Goal: Task Accomplishment & Management: Use online tool/utility

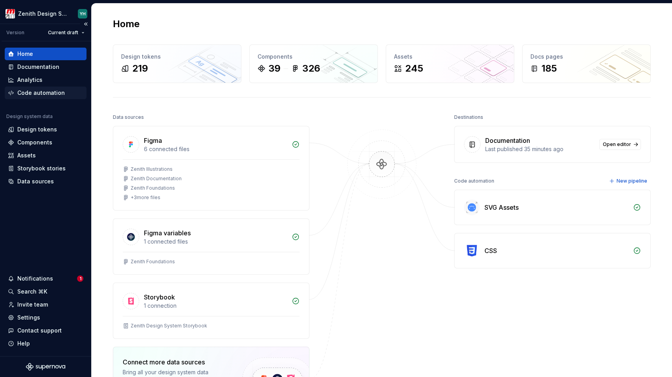
click at [37, 94] on div "Code automation" at bounding box center [41, 93] width 48 height 8
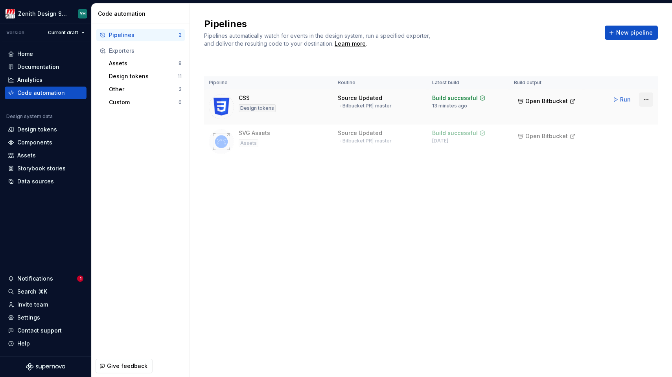
click at [649, 99] on html "Zenith Design System YH Version Current draft Home Documentation Analytics Code…" at bounding box center [336, 188] width 672 height 377
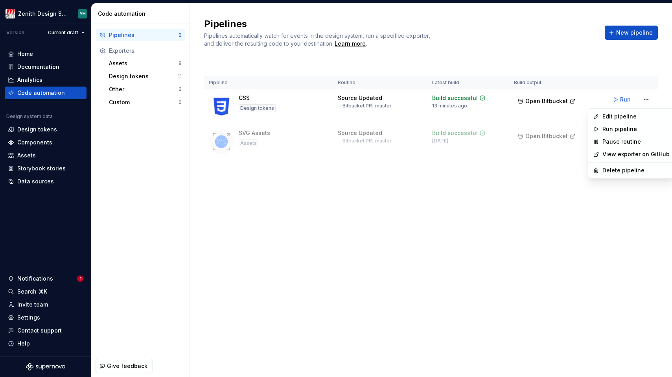
click at [352, 97] on html "Zenith Design System YH Version Current draft Home Documentation Analytics Code…" at bounding box center [336, 188] width 672 height 377
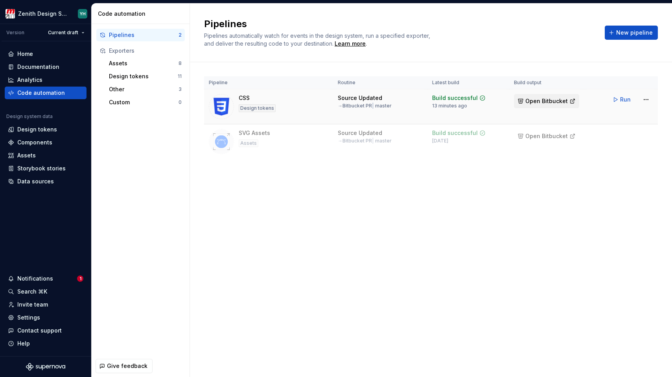
click at [530, 100] on span "Open Bitbucket" at bounding box center [546, 101] width 42 height 8
click at [644, 97] on html "Zenith Design System YH Version Current draft Home Documentation Analytics Code…" at bounding box center [336, 188] width 672 height 377
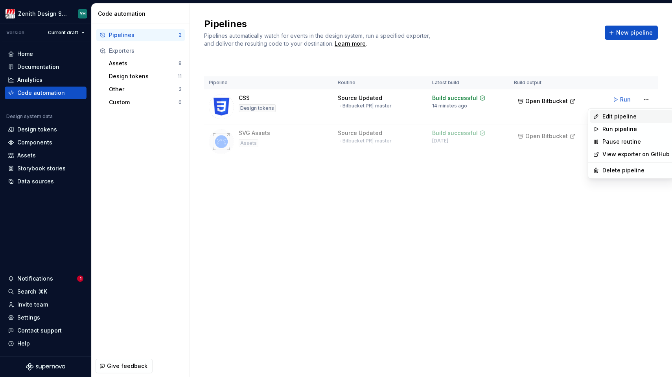
click at [621, 117] on div "Edit pipeline" at bounding box center [635, 116] width 67 height 8
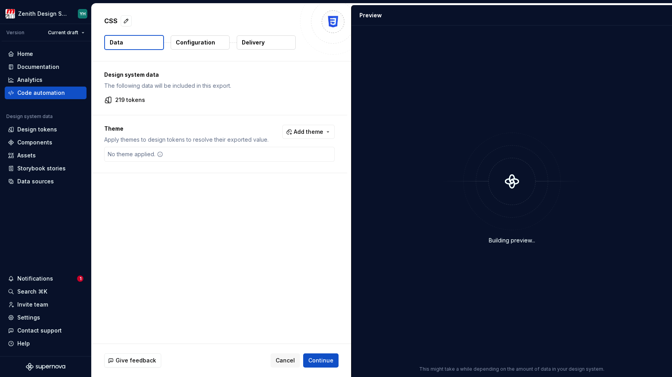
click at [188, 43] on p "Configuration" at bounding box center [195, 43] width 39 height 8
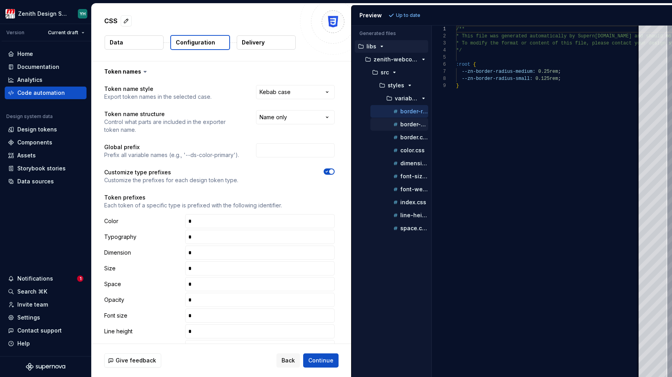
click at [412, 125] on p "border-width.css" at bounding box center [414, 124] width 28 height 6
click at [410, 134] on p "border.css" at bounding box center [414, 137] width 28 height 6
click at [409, 143] on div "border.css" at bounding box center [399, 137] width 58 height 13
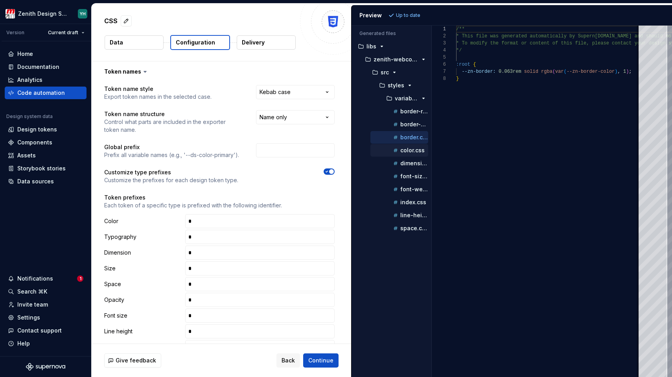
click at [408, 149] on p "color.css" at bounding box center [412, 150] width 24 height 6
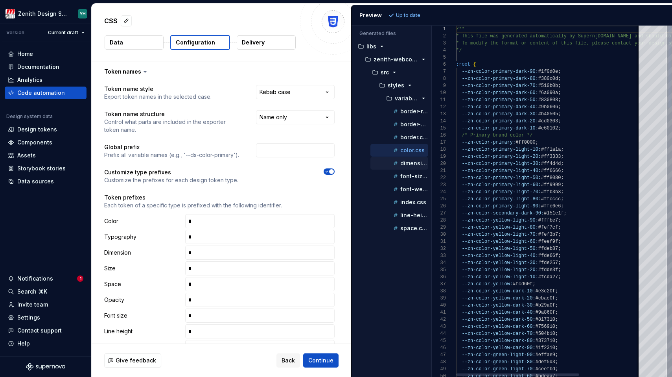
click at [407, 159] on div "dimension.css" at bounding box center [410, 163] width 37 height 8
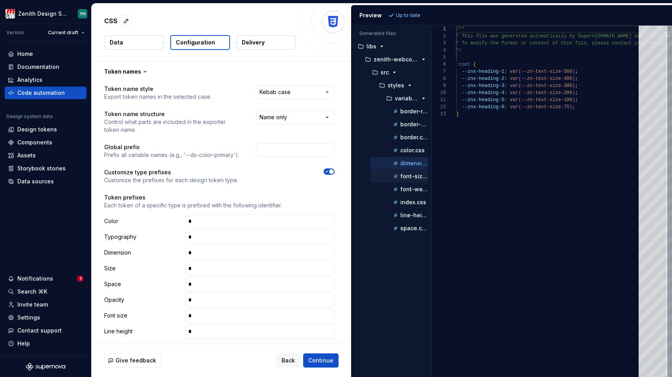
click at [406, 172] on div "font-size.css" at bounding box center [410, 176] width 37 height 8
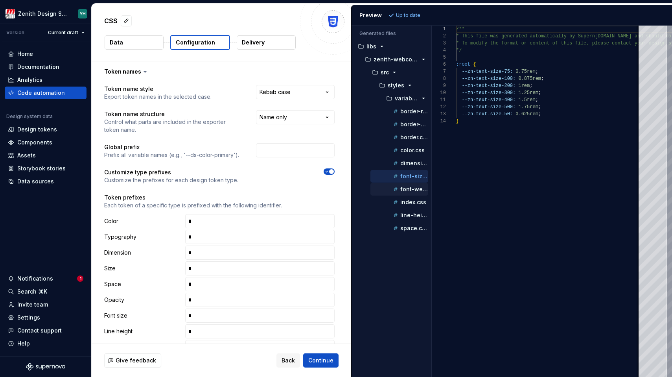
click at [405, 188] on p "font-weight.css" at bounding box center [414, 189] width 28 height 6
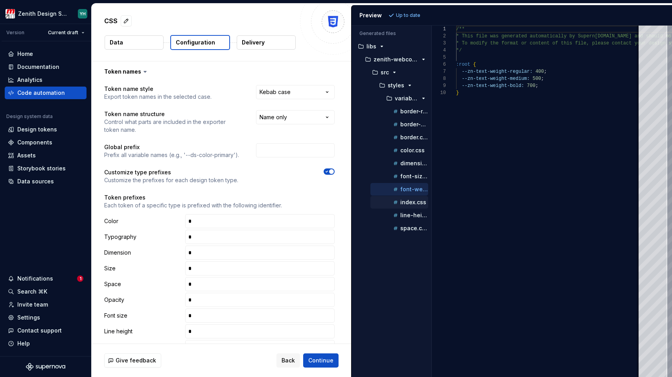
click at [403, 201] on p "index.css" at bounding box center [413, 202] width 26 height 6
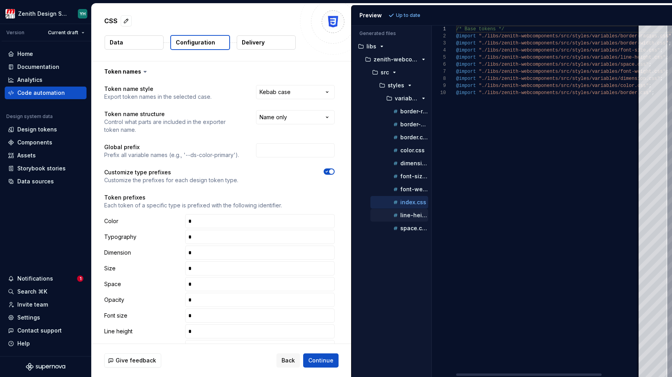
click at [403, 212] on p "line-height.css" at bounding box center [414, 215] width 28 height 6
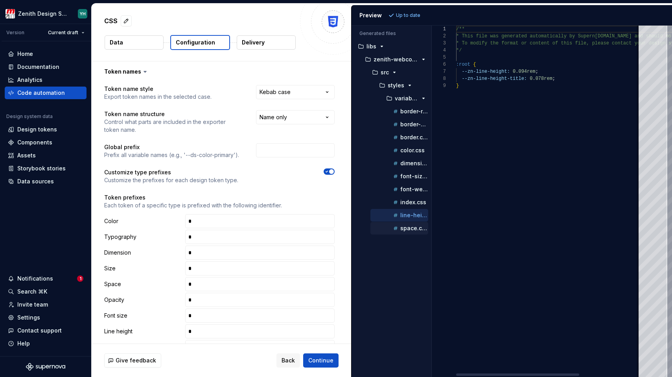
click at [403, 224] on button "space.css" at bounding box center [399, 228] width 58 height 9
type textarea "**********"
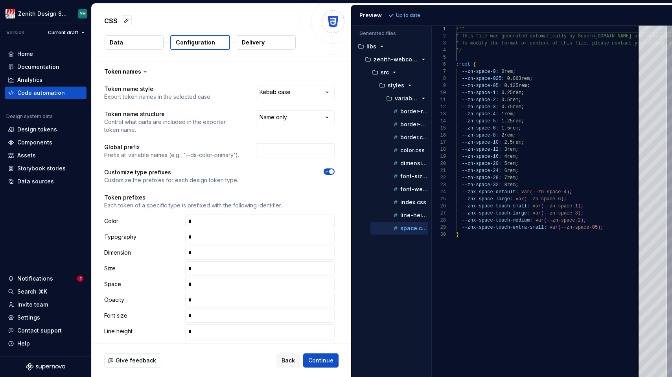
click at [256, 46] on button "Delivery" at bounding box center [266, 42] width 59 height 14
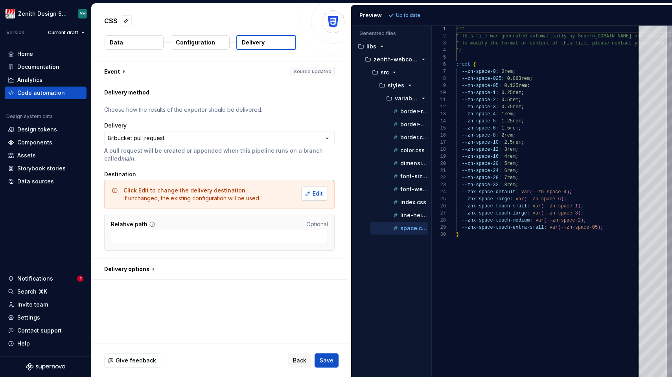
click at [308, 193] on button "Edit" at bounding box center [314, 193] width 27 height 14
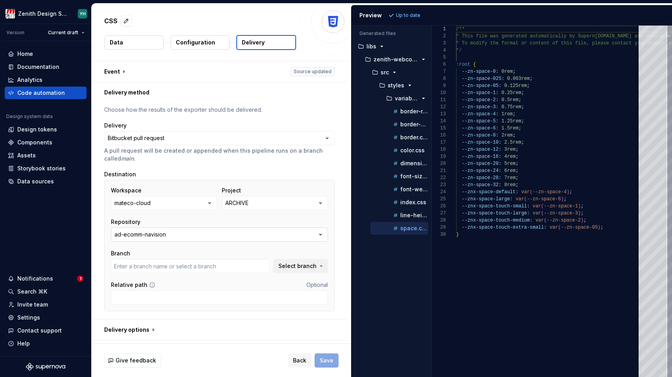
type input "bugfix/timeout_cloudbuild"
click at [237, 203] on div "ARCHIVE" at bounding box center [236, 203] width 23 height 8
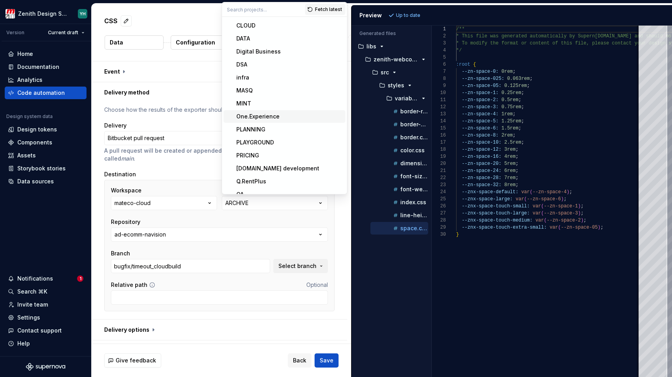
scroll to position [13, 0]
click at [263, 117] on div "One.Experience" at bounding box center [257, 116] width 43 height 8
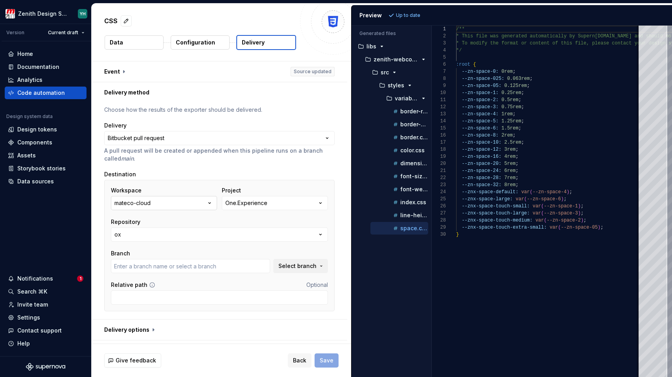
click at [154, 202] on button "mateco-cloud" at bounding box center [164, 203] width 106 height 14
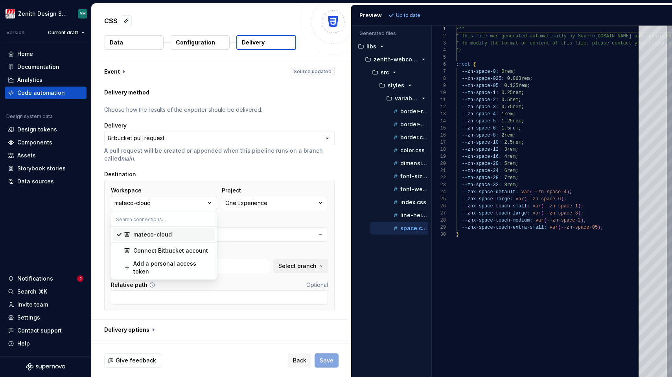
click at [154, 202] on button "mateco-cloud" at bounding box center [164, 203] width 106 height 14
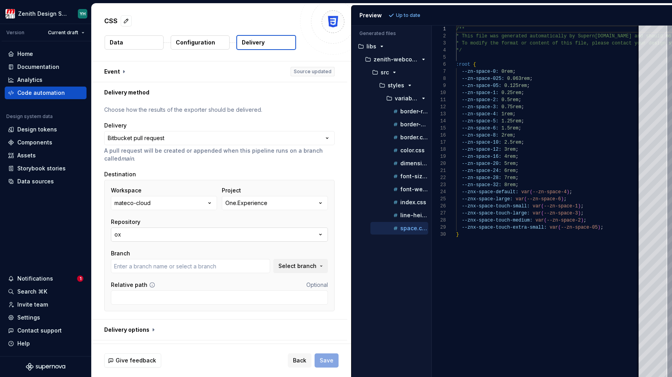
click at [138, 233] on button "ox" at bounding box center [219, 234] width 217 height 14
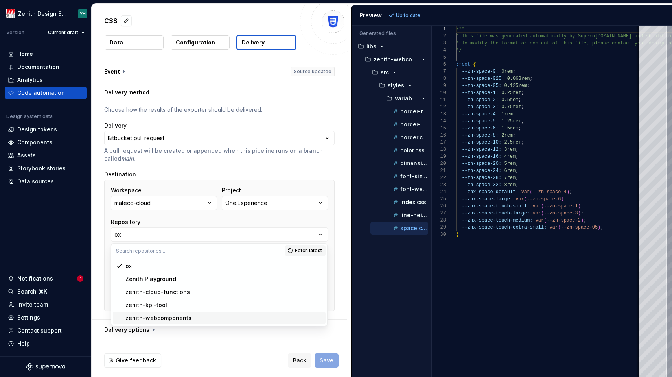
type input "bugfix/EXP-679-textarea-dimension"
click at [164, 320] on div "zenith-webcomponents" at bounding box center [158, 318] width 66 height 8
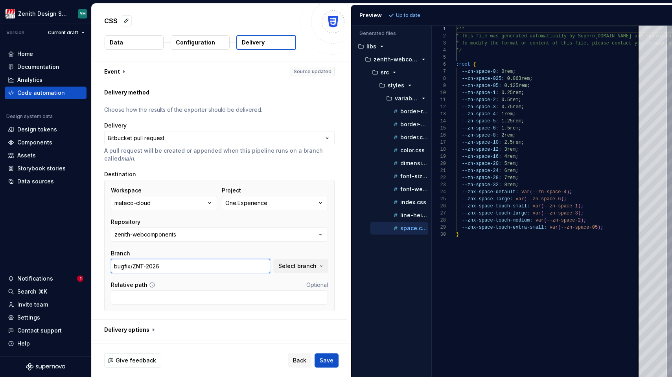
click at [135, 265] on input "bugfix/ZNT-2026" at bounding box center [190, 266] width 159 height 14
type input "Supernova color sync"
click at [134, 296] on input "Relative path" at bounding box center [219, 297] width 217 height 14
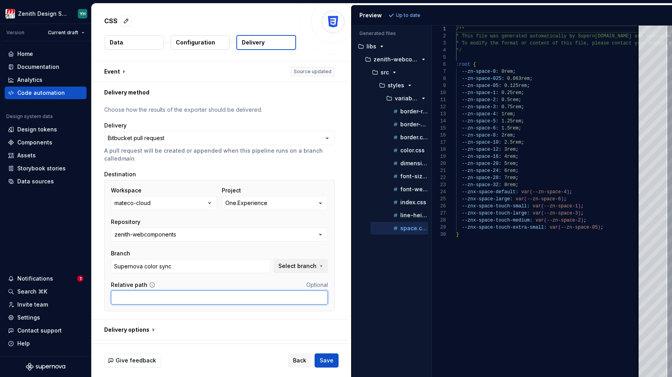
paste input "libs/zenith-webcomponents-lit/src/styles/"
type input "libs/zenith-webcomponents-lit/src/styles/"
click at [304, 266] on span "Select branch" at bounding box center [297, 266] width 38 height 8
click at [221, 280] on div "Workspace mateco-cloud Project One.Experience Repository zenith-webcomponents B…" at bounding box center [219, 245] width 217 height 118
click at [120, 256] on label "Branch" at bounding box center [120, 253] width 19 height 8
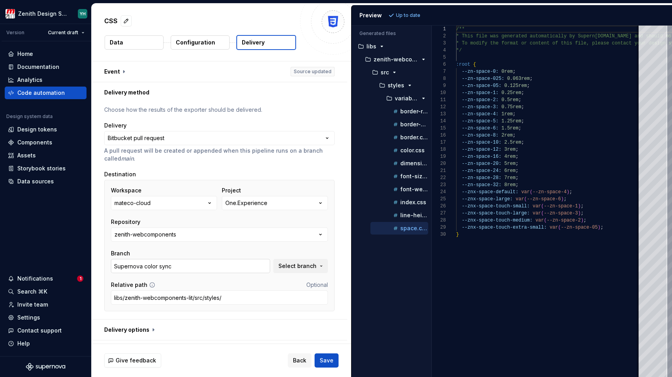
click at [127, 263] on input "Supernova color sync" at bounding box center [190, 266] width 159 height 14
click at [290, 265] on span "Select branch" at bounding box center [297, 266] width 38 height 8
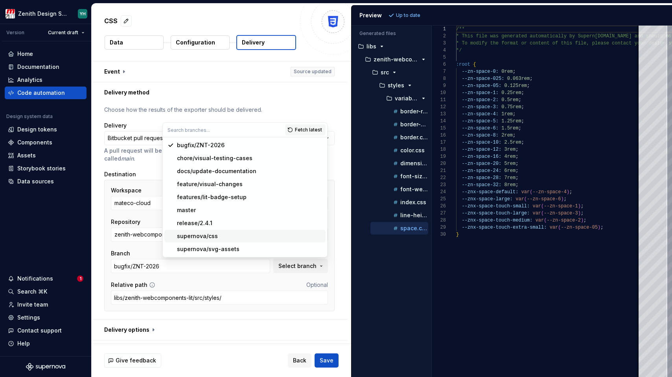
click at [198, 237] on div "supernova/css" at bounding box center [197, 236] width 41 height 8
type input "supernova/css"
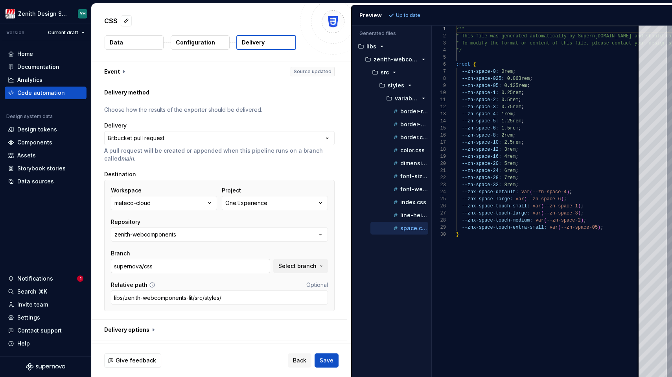
click at [174, 265] on input "supernova/css" at bounding box center [190, 266] width 159 height 14
click at [150, 331] on button "button" at bounding box center [220, 329] width 256 height 20
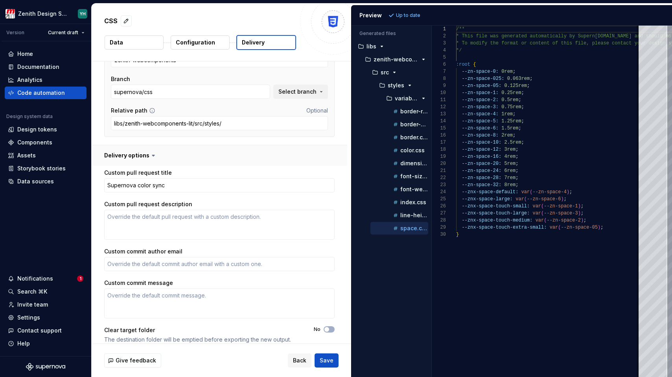
scroll to position [182, 0]
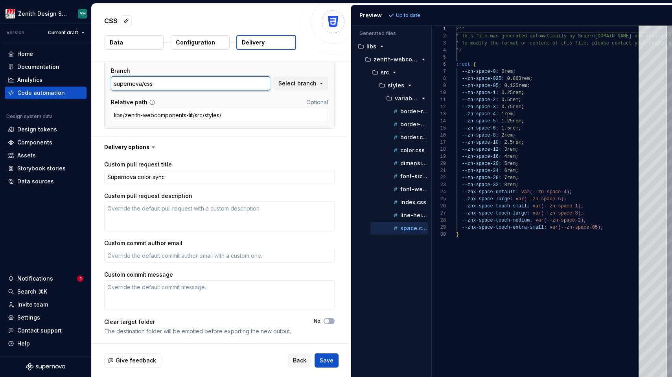
click at [136, 83] on input "supernova/css" at bounding box center [190, 83] width 159 height 14
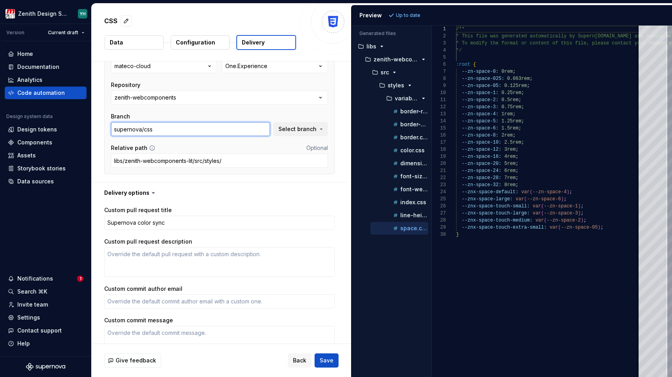
scroll to position [139, 0]
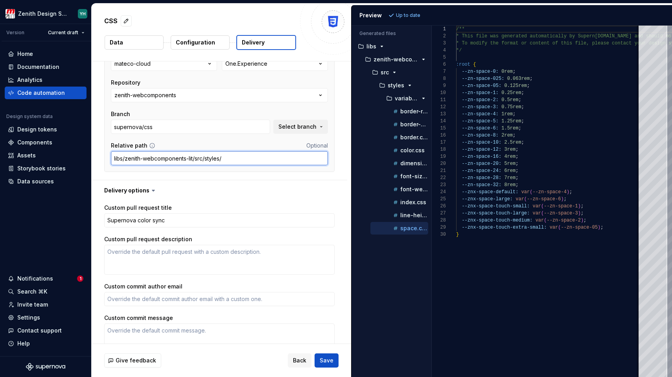
click at [153, 160] on input "libs/zenith-webcomponents-lit/src/styles/" at bounding box center [219, 158] width 217 height 14
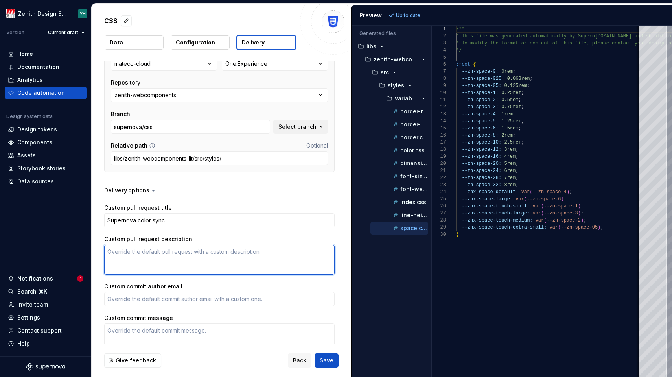
click at [143, 258] on textarea "Custom pull request description" at bounding box center [219, 260] width 230 height 30
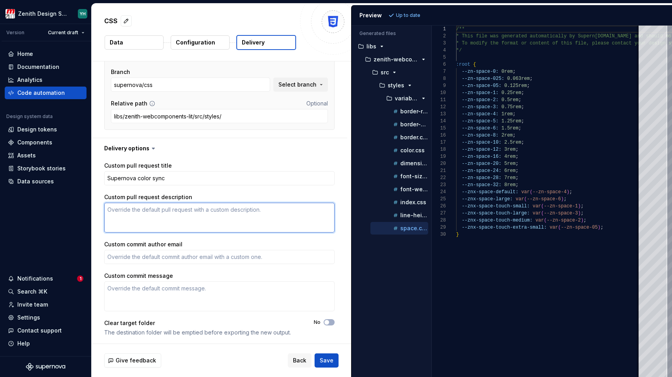
scroll to position [182, 0]
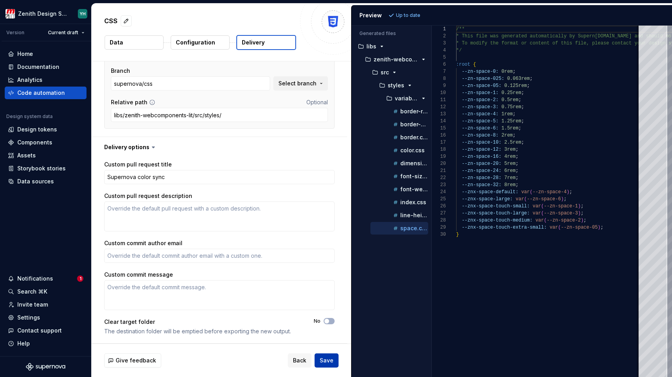
click at [325, 359] on span "Save" at bounding box center [327, 360] width 14 height 8
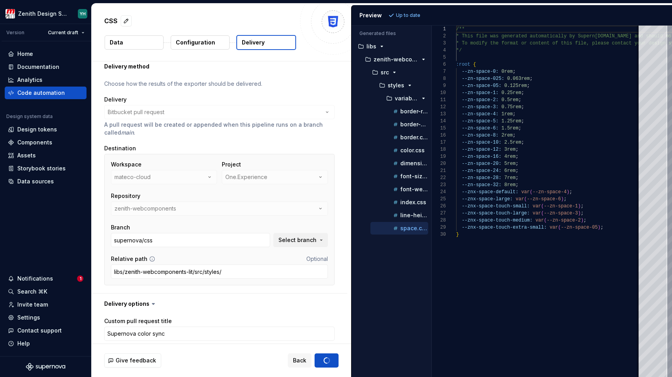
scroll to position [11, 0]
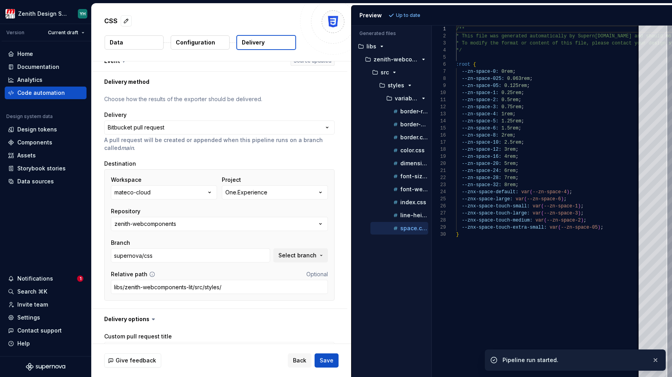
type textarea "*"
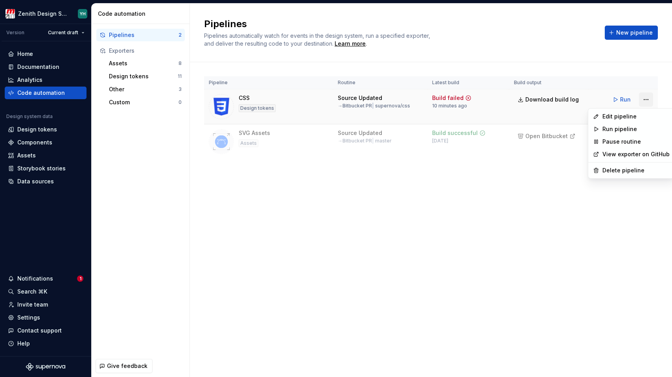
click at [646, 100] on html "Zenith Design System YH Version Current draft Home Documentation Analytics Code…" at bounding box center [336, 188] width 672 height 377
click at [619, 117] on div "Edit pipeline" at bounding box center [635, 116] width 67 height 8
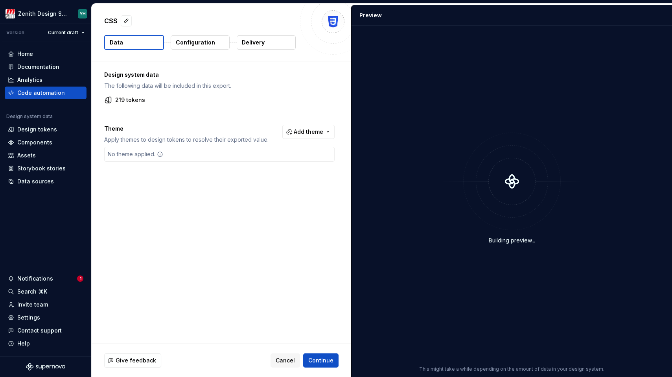
click at [192, 44] on p "Configuration" at bounding box center [195, 43] width 39 height 8
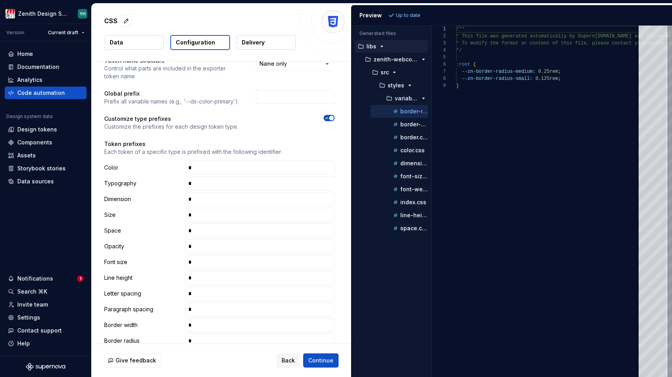
scroll to position [56, 0]
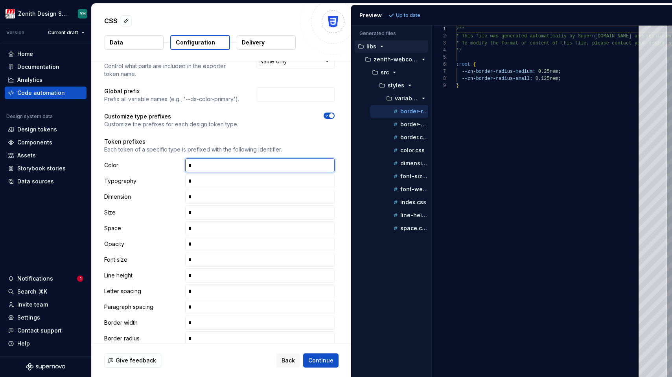
click at [206, 163] on input "text" at bounding box center [259, 165] width 149 height 14
drag, startPoint x: 195, startPoint y: 165, endPoint x: 182, endPoint y: 164, distance: 13.4
click at [182, 164] on div "Color" at bounding box center [219, 165] width 230 height 14
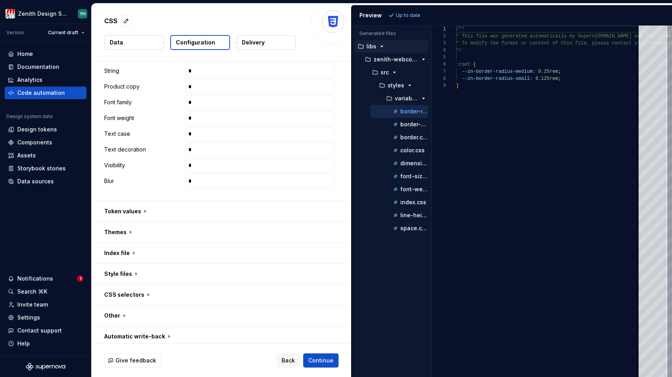
scroll to position [421, 0]
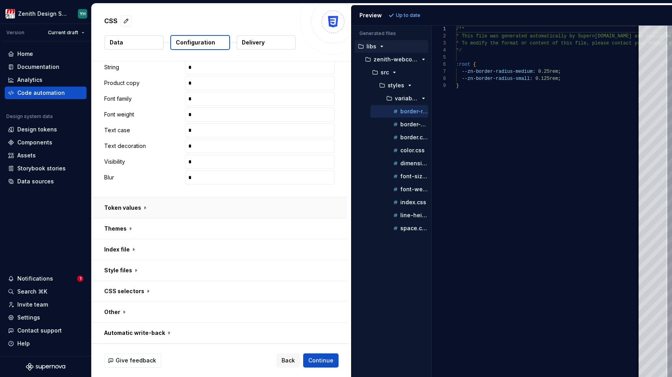
click at [155, 209] on button "button" at bounding box center [220, 207] width 256 height 20
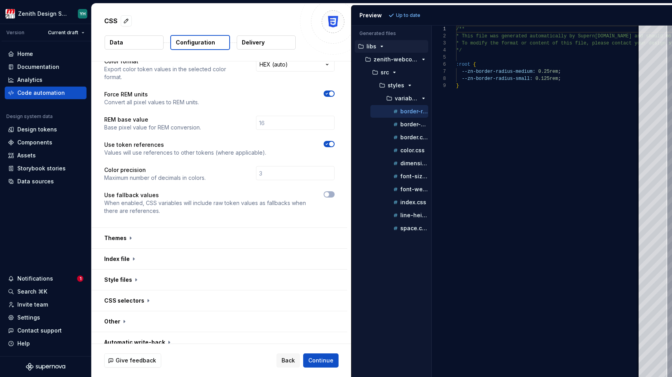
scroll to position [594, 0]
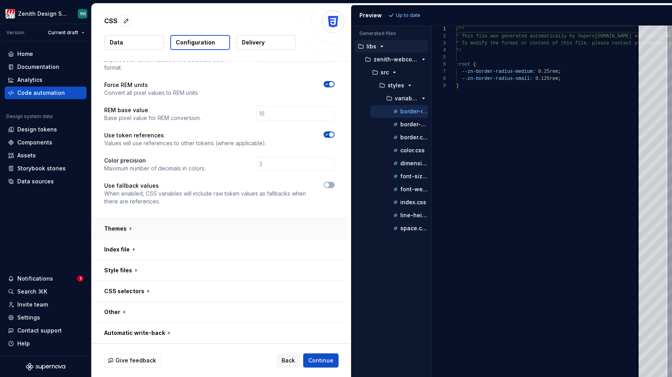
click at [131, 235] on button "button" at bounding box center [220, 228] width 256 height 20
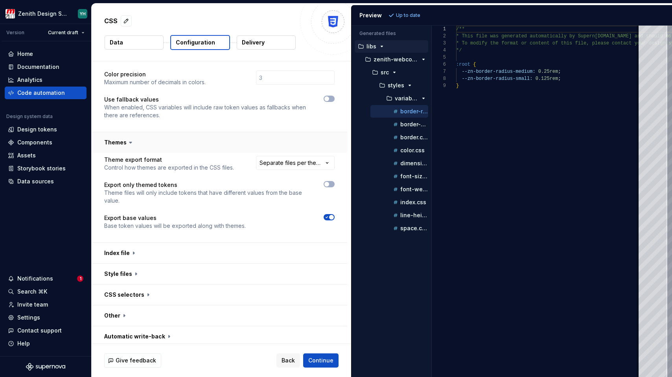
scroll to position [684, 0]
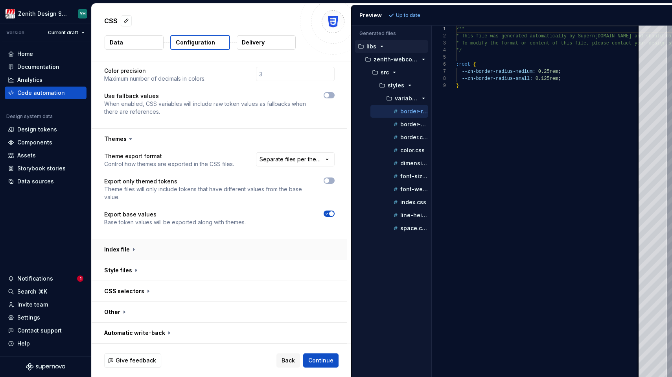
click at [130, 248] on button "button" at bounding box center [220, 249] width 256 height 20
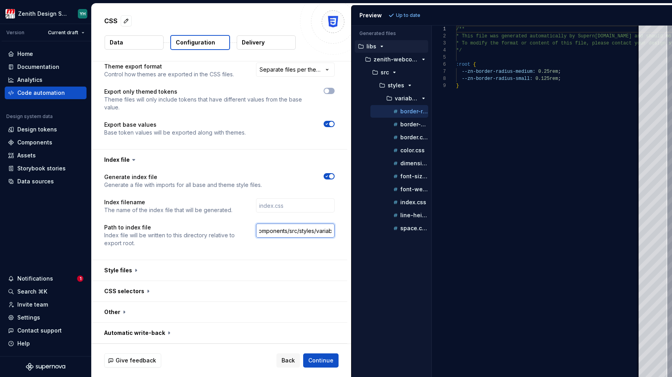
scroll to position [0, 57]
drag, startPoint x: 291, startPoint y: 230, endPoint x: 344, endPoint y: 232, distance: 53.5
click at [344, 232] on div "Generate index file Generate a file with imports for all base and theme style f…" at bounding box center [220, 215] width 256 height 90
drag, startPoint x: 261, startPoint y: 230, endPoint x: 307, endPoint y: 229, distance: 46.8
click at [307, 229] on input "./libs/zenith-webcomponents/src/styles/variables" at bounding box center [295, 230] width 79 height 14
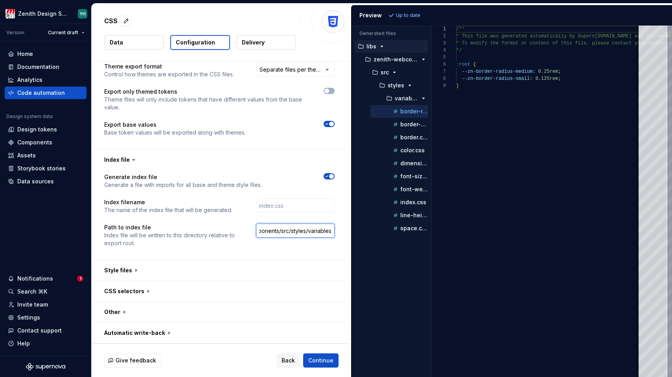
paste input "libs/zenith-webcomponents-lit/src/styles/..."
drag, startPoint x: 304, startPoint y: 231, endPoint x: 249, endPoint y: 223, distance: 55.9
click at [249, 223] on div "Path to index file Index file will be written to this directory relative to exp…" at bounding box center [219, 235] width 230 height 24
type input ".libs/zenith-webcomponents-lit/src/styles/variables"
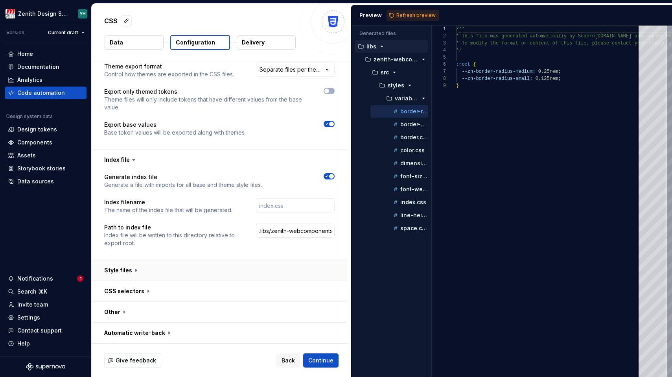
click at [151, 270] on button "button" at bounding box center [220, 270] width 256 height 20
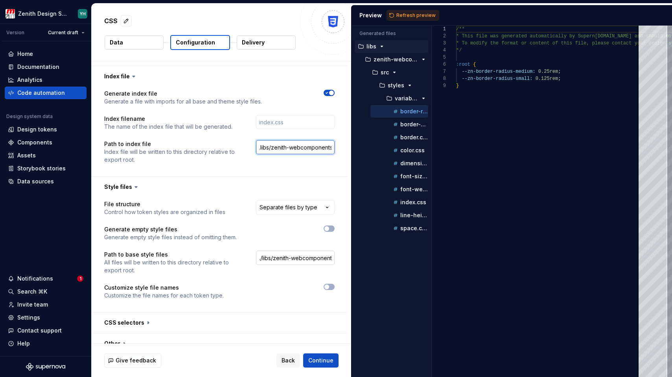
type input ".libs/zenith-webcomponents-lit/src/styles/...variables"
drag, startPoint x: 261, startPoint y: 258, endPoint x: 265, endPoint y: 258, distance: 4.3
click at [265, 258] on input "./libs/zenith-webcomponents/src/styles/variables" at bounding box center [295, 257] width 79 height 14
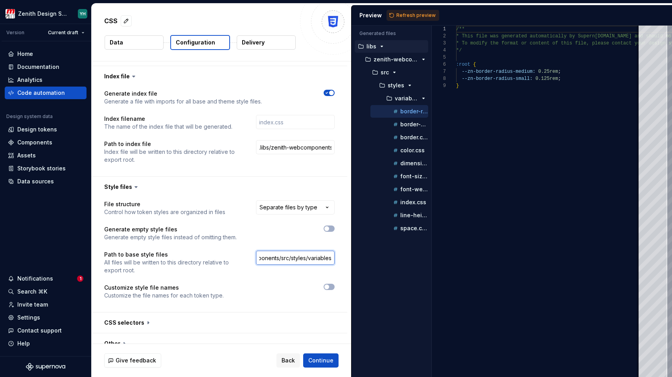
drag, startPoint x: 262, startPoint y: 258, endPoint x: 307, endPoint y: 256, distance: 44.8
click at [307, 256] on input "./libs/zenith-webcomponents/src/styles/variables" at bounding box center [295, 257] width 79 height 14
paste input "-lit/src/styles/..."
type input "./libs/zenith-webcomponents-lit/src/styles/variables"
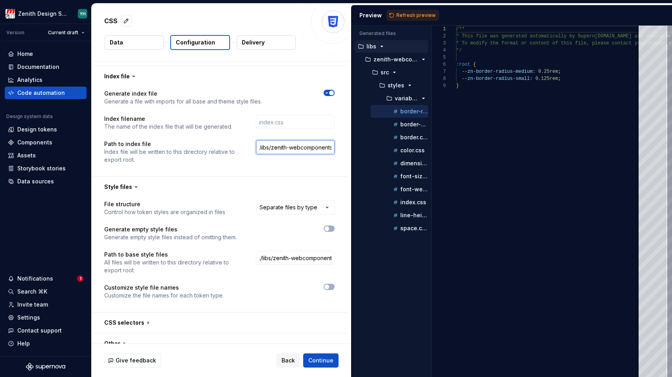
click at [260, 147] on input ".libs/zenith-webcomponents-lit/src/styles/...variables" at bounding box center [295, 147] width 79 height 14
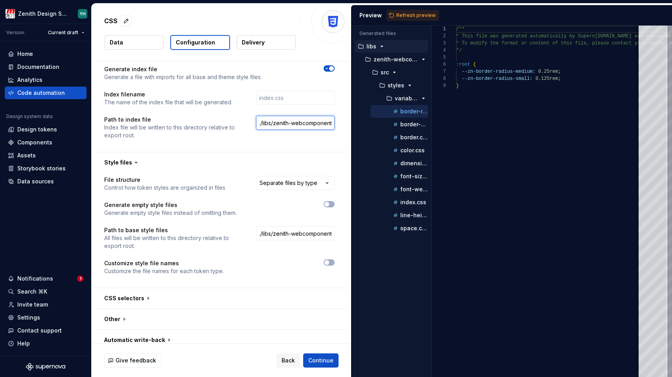
scroll to position [888, 0]
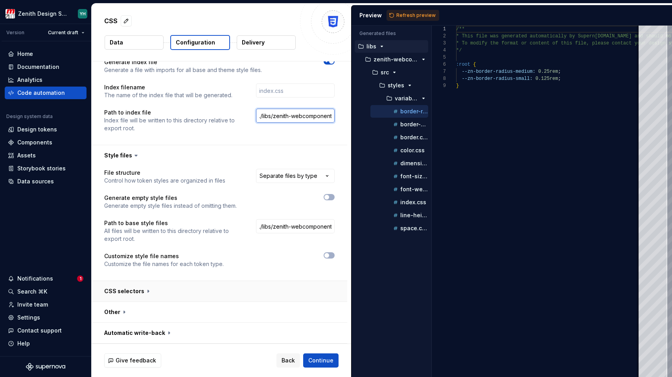
type input "./libs/zenith-webcomponents-lit/src/styles/...variables"
click at [262, 289] on button "button" at bounding box center [220, 291] width 256 height 20
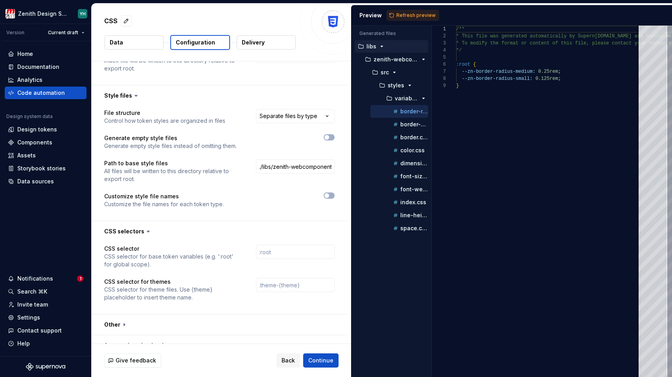
scroll to position [960, 0]
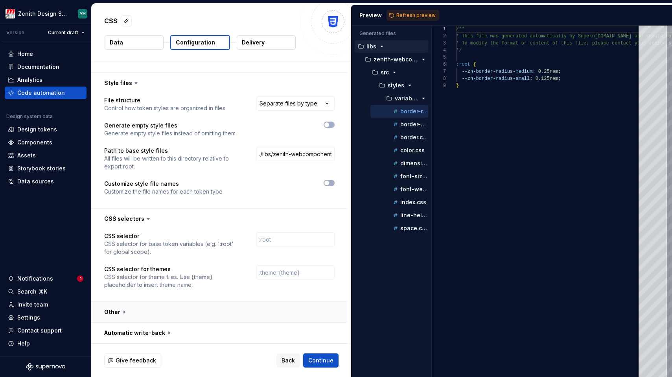
click at [227, 313] on button "button" at bounding box center [220, 312] width 256 height 20
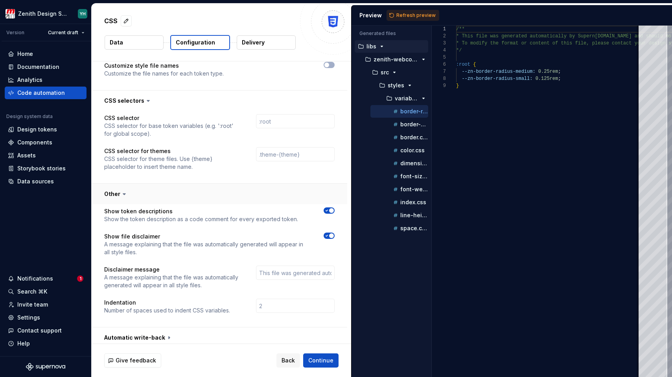
scroll to position [1083, 0]
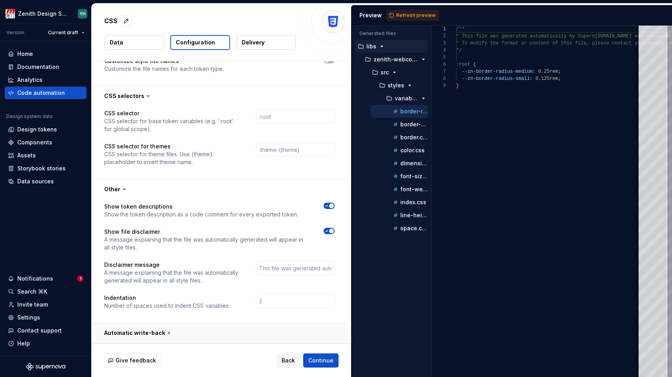
click at [194, 331] on button "button" at bounding box center [220, 332] width 256 height 20
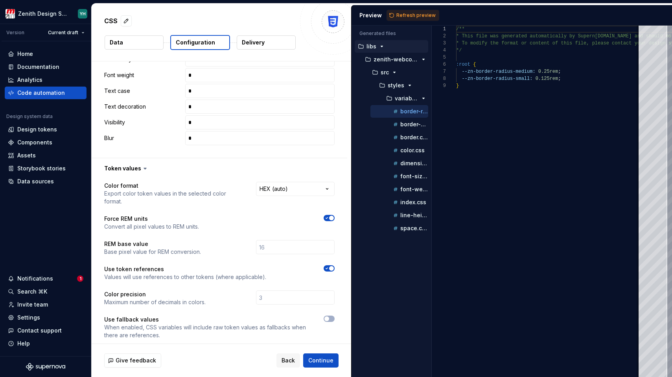
scroll to position [387, 0]
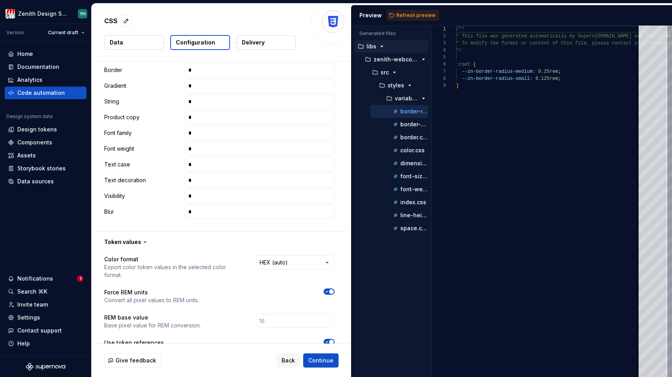
click at [265, 42] on button "Delivery" at bounding box center [266, 42] width 59 height 14
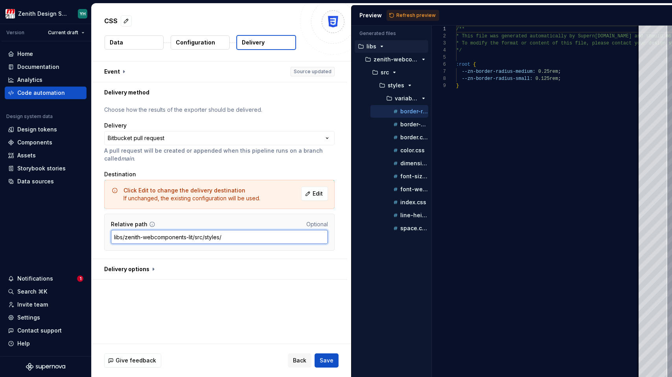
click at [189, 241] on input "libs/zenith-webcomponents-lit/src/styles/" at bounding box center [219, 237] width 217 height 14
click at [314, 164] on div "**********" at bounding box center [219, 180] width 230 height 149
click at [313, 192] on span "Edit" at bounding box center [318, 193] width 10 height 8
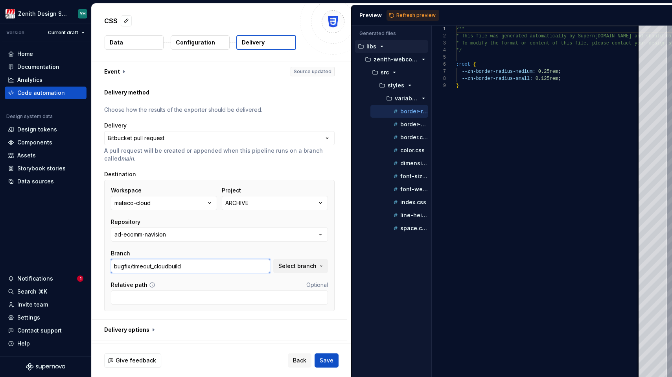
click at [210, 267] on input "bugfix/timeout_cloudbuild" at bounding box center [190, 266] width 159 height 14
type input "bugfix/timeout_cloudbuild"
click at [309, 264] on span "Select branch" at bounding box center [297, 266] width 38 height 8
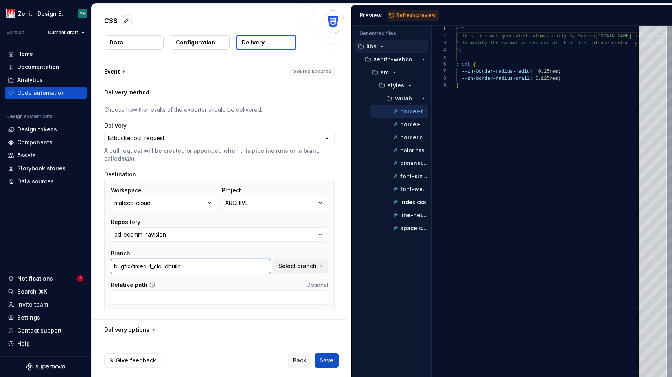
click at [132, 267] on input "bugfix/timeout_cloudbuild" at bounding box center [190, 266] width 159 height 14
click at [156, 200] on button "mateco-cloud" at bounding box center [164, 203] width 106 height 14
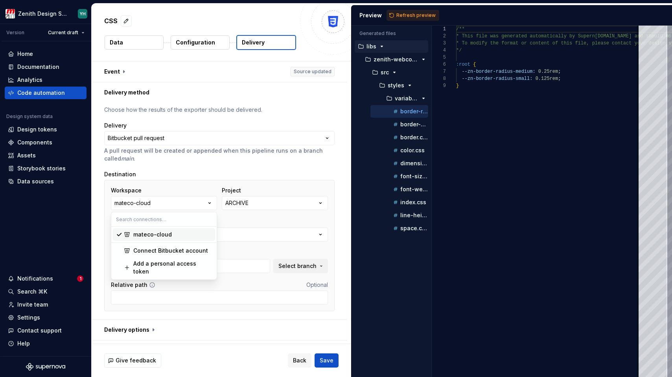
click at [144, 219] on input "text" at bounding box center [163, 219] width 105 height 14
click at [254, 205] on button "ARCHIVE" at bounding box center [275, 203] width 106 height 14
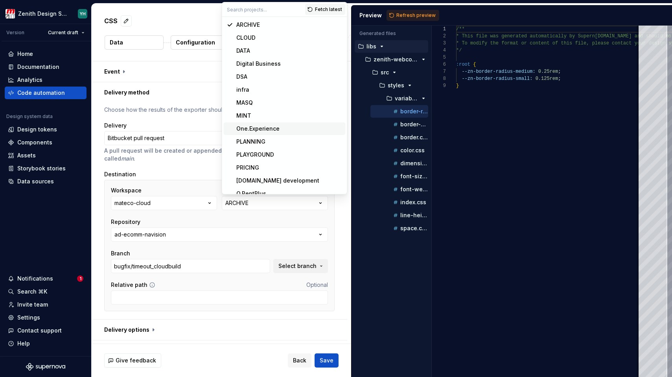
click at [268, 127] on div "One.Experience" at bounding box center [257, 129] width 43 height 8
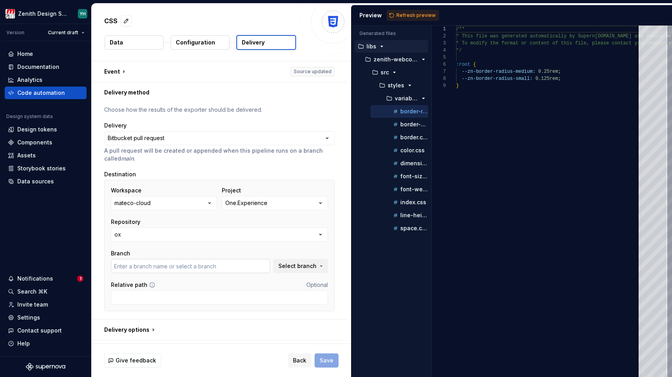
type input "bugfix/EXP-679-textarea-dimension"
click at [165, 262] on input "bugfix/EXP-679-textarea-dimension" at bounding box center [190, 266] width 159 height 14
click at [294, 262] on span "Select branch" at bounding box center [297, 266] width 38 height 8
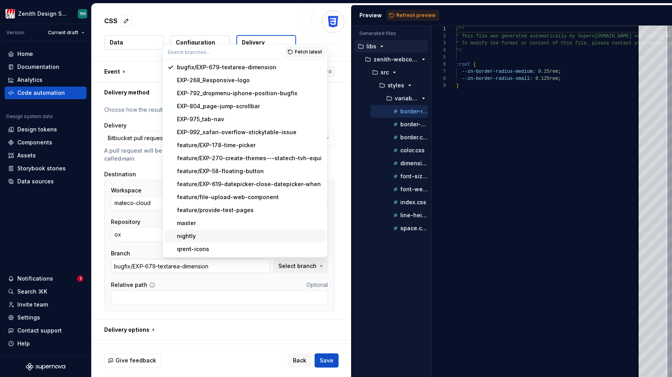
click at [132, 260] on input "bugfix/EXP-679-textarea-dimension" at bounding box center [190, 266] width 159 height 14
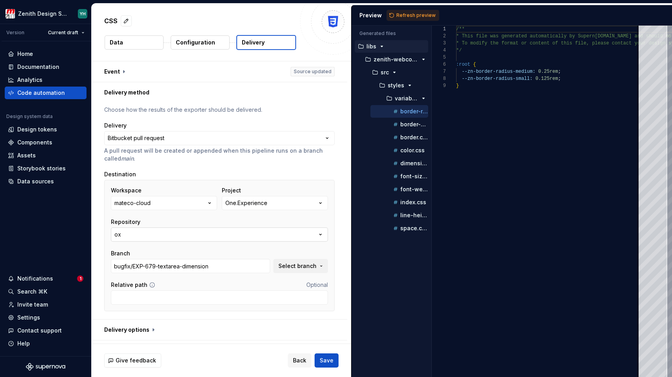
click at [136, 233] on button "ox" at bounding box center [219, 234] width 217 height 14
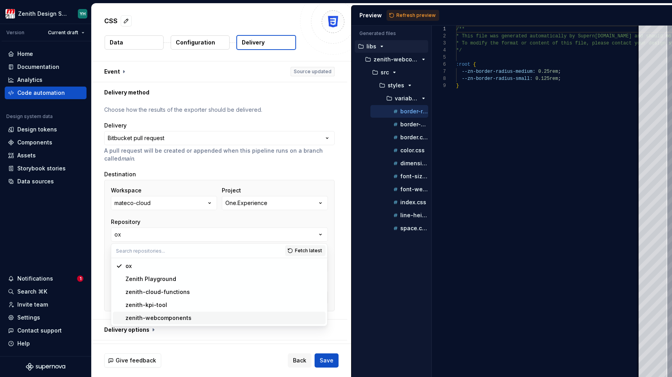
click at [144, 318] on div "zenith-webcomponents" at bounding box center [158, 318] width 66 height 8
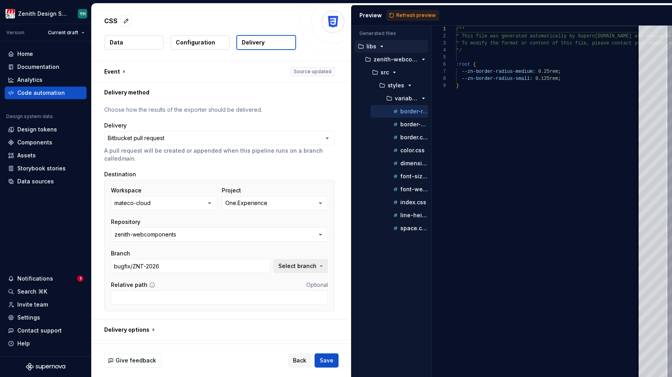
click at [283, 270] on button "Select branch" at bounding box center [300, 266] width 55 height 14
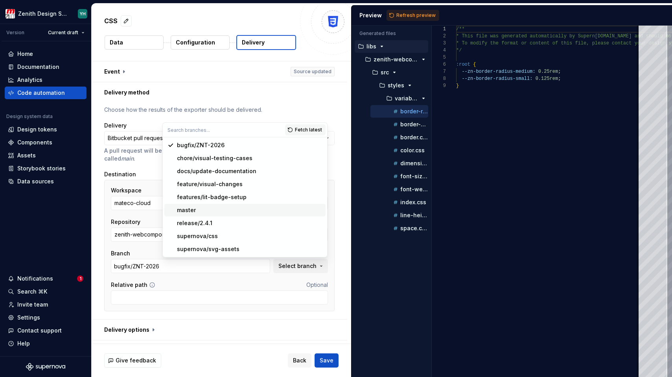
click at [237, 212] on div "master" at bounding box center [249, 210] width 145 height 8
type input "master"
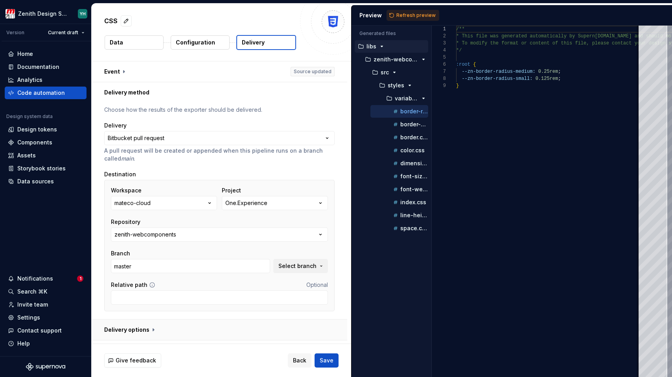
click at [167, 331] on button "button" at bounding box center [220, 329] width 256 height 20
type textarea "*"
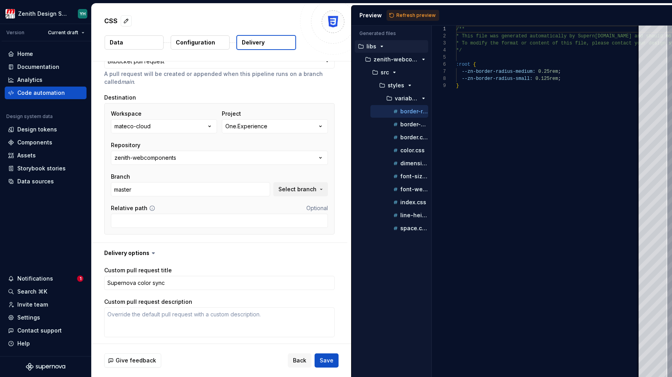
scroll to position [70, 0]
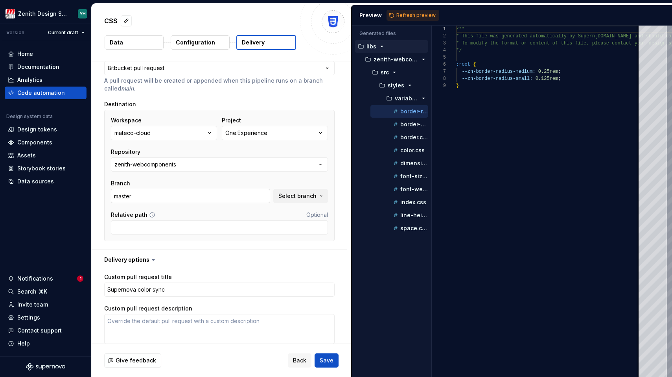
click at [227, 194] on input "master" at bounding box center [190, 196] width 159 height 14
click at [288, 193] on span "Select branch" at bounding box center [297, 196] width 38 height 8
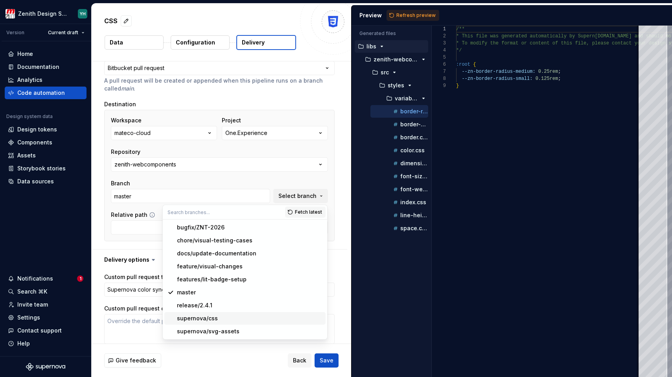
click at [208, 316] on div "supernova/css" at bounding box center [197, 318] width 41 height 8
type textarea "*"
type input "supernova/css"
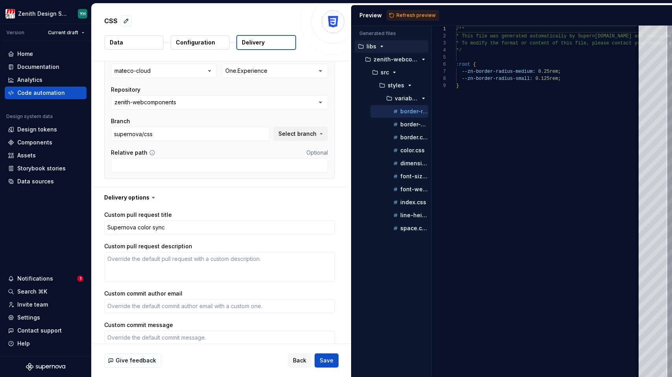
scroll to position [182, 0]
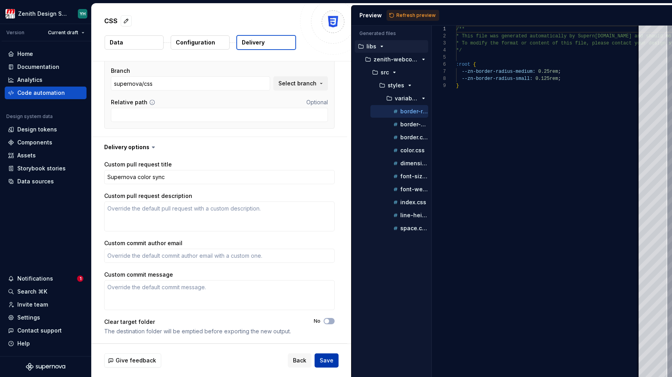
click at [329, 360] on span "Save" at bounding box center [327, 360] width 14 height 8
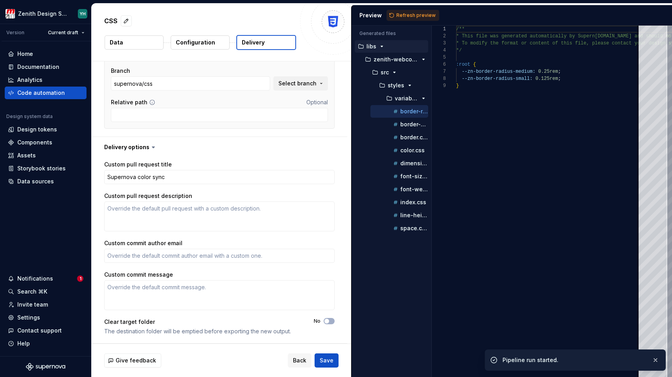
type textarea "*"
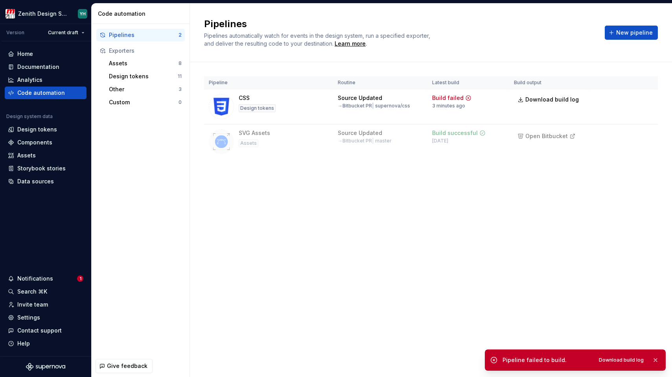
click at [535, 362] on div "Pipeline failed to build." at bounding box center [546, 360] width 88 height 8
click at [646, 101] on html "Zenith Design System YH Version Current draft Home Documentation Analytics Code…" at bounding box center [336, 188] width 672 height 377
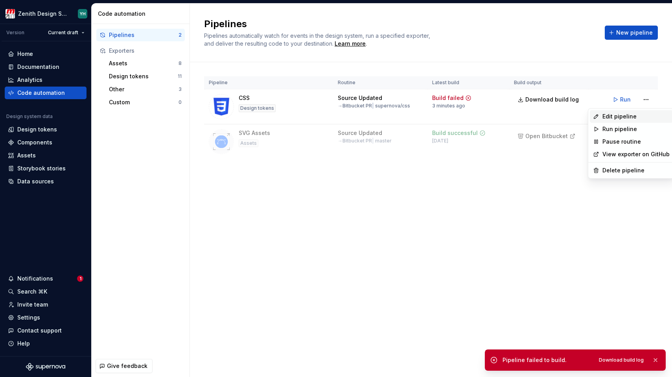
click at [632, 116] on div "Edit pipeline" at bounding box center [635, 116] width 67 height 8
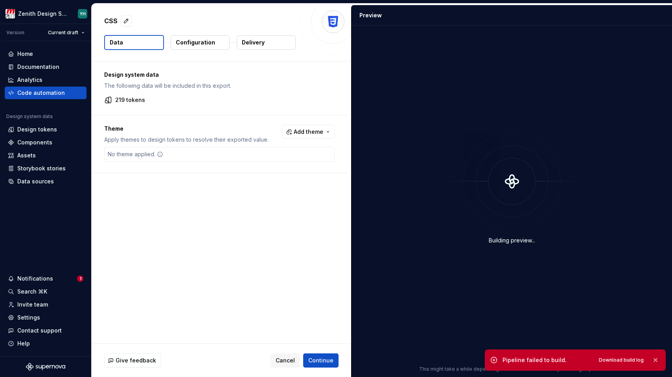
click at [276, 42] on button "Delivery" at bounding box center [266, 42] width 59 height 14
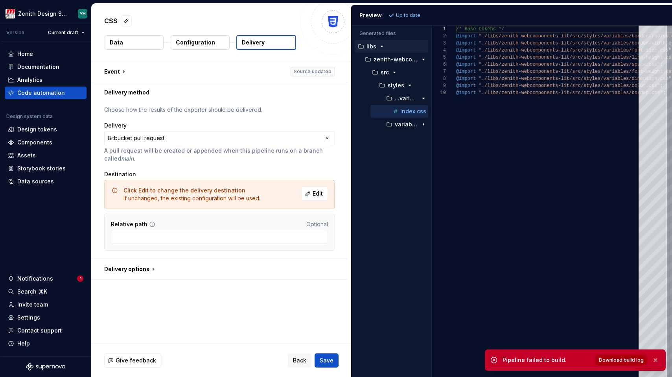
click at [630, 361] on span "Download build log" at bounding box center [621, 360] width 45 height 6
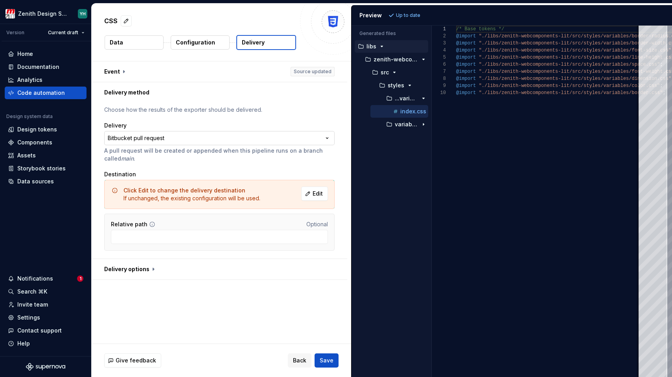
click at [188, 139] on html "**********" at bounding box center [336, 188] width 672 height 377
click at [206, 118] on html "**********" at bounding box center [336, 188] width 672 height 377
click at [311, 191] on button "Edit" at bounding box center [314, 193] width 27 height 14
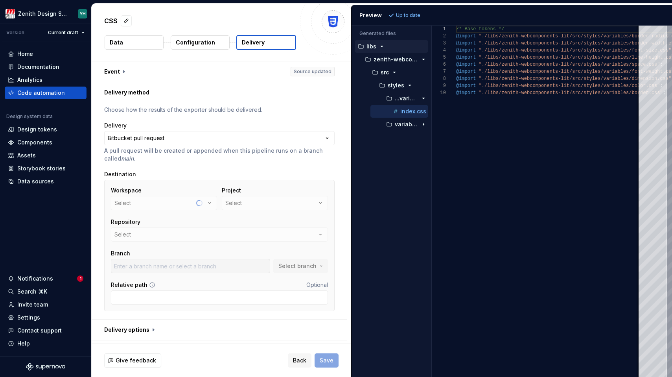
click at [199, 204] on div "Workspace Select" at bounding box center [164, 198] width 106 height 24
click at [206, 202] on icon "button" at bounding box center [210, 203] width 8 height 8
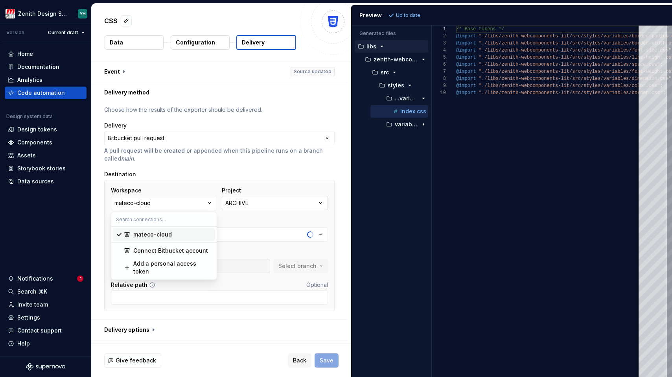
click at [245, 202] on div "ARCHIVE" at bounding box center [236, 203] width 23 height 8
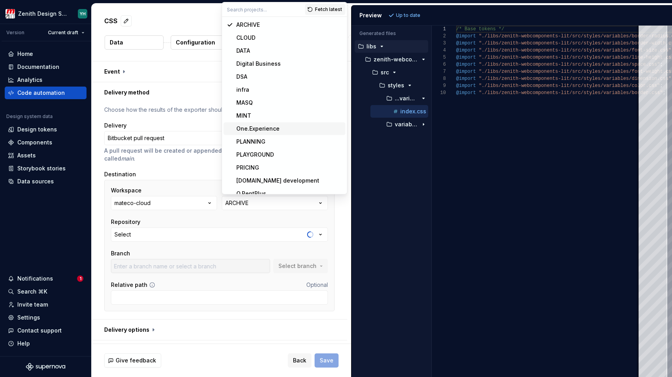
click at [277, 128] on div "One.Experience" at bounding box center [257, 129] width 43 height 8
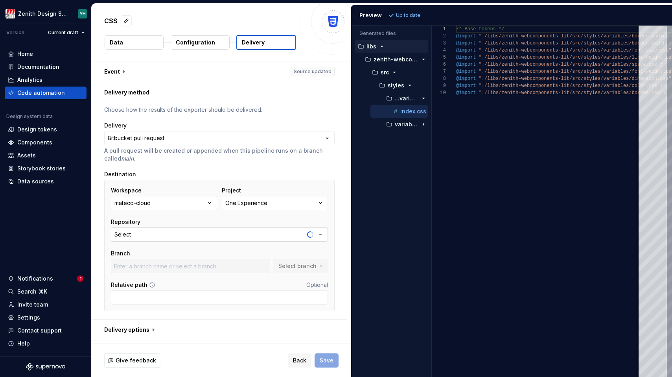
click at [167, 240] on button "Select" at bounding box center [219, 234] width 217 height 14
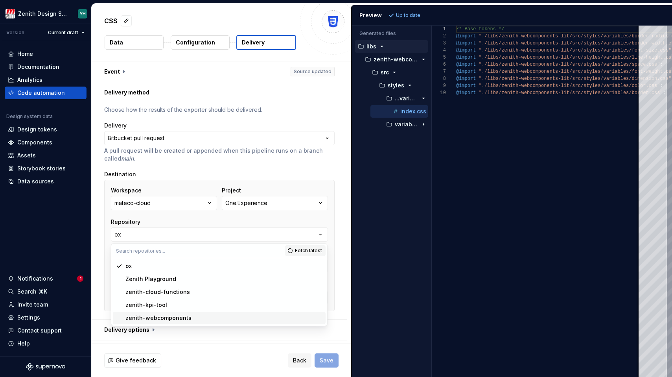
type input "bugfix/EXP-679-textarea-dimension"
click at [154, 317] on div "zenith-webcomponents" at bounding box center [158, 318] width 66 height 8
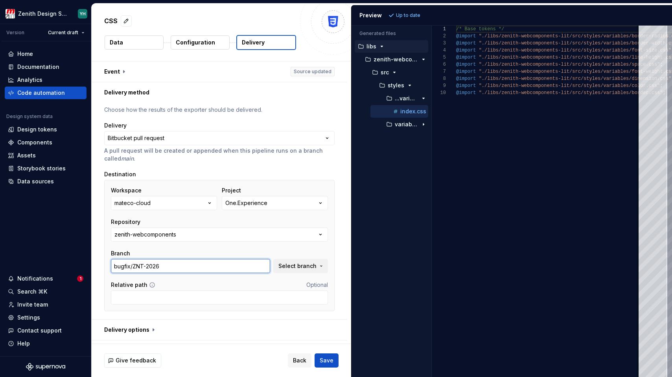
click at [137, 265] on input "bugfix/ZNT-2026" at bounding box center [190, 266] width 159 height 14
click at [293, 268] on span "Select branch" at bounding box center [297, 266] width 38 height 8
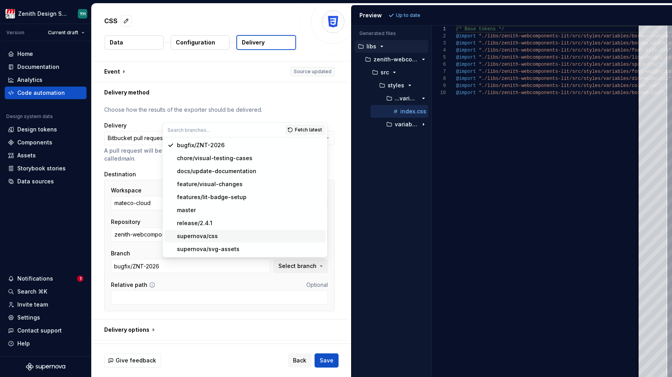
click at [213, 238] on div "supernova/css" at bounding box center [197, 236] width 41 height 8
type input "supernova/css"
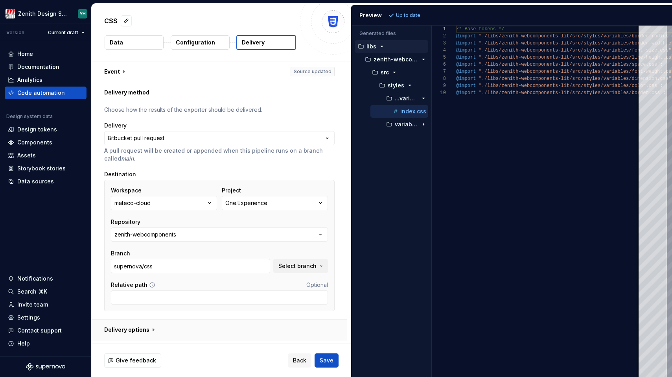
click at [292, 330] on button "button" at bounding box center [220, 329] width 256 height 20
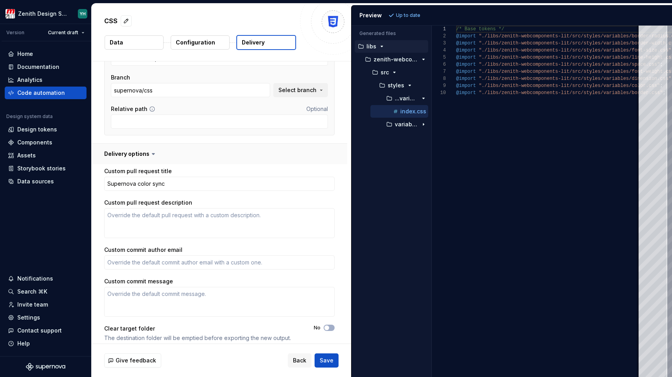
scroll to position [182, 0]
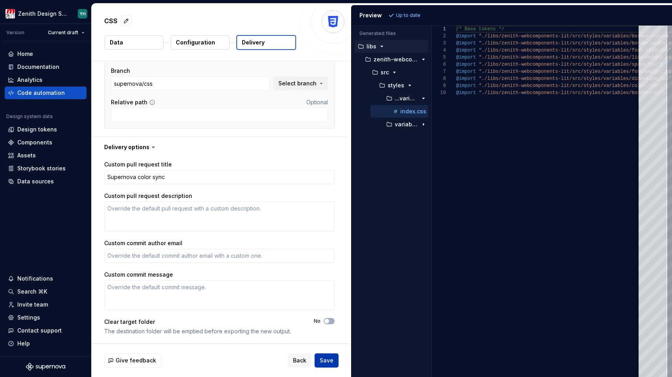
click at [331, 360] on span "Save" at bounding box center [327, 360] width 14 height 8
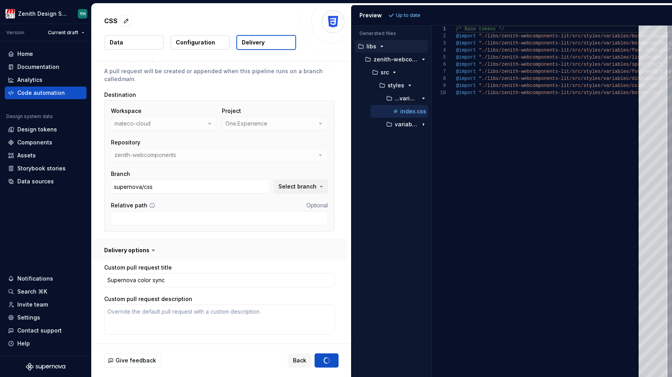
scroll to position [70, 0]
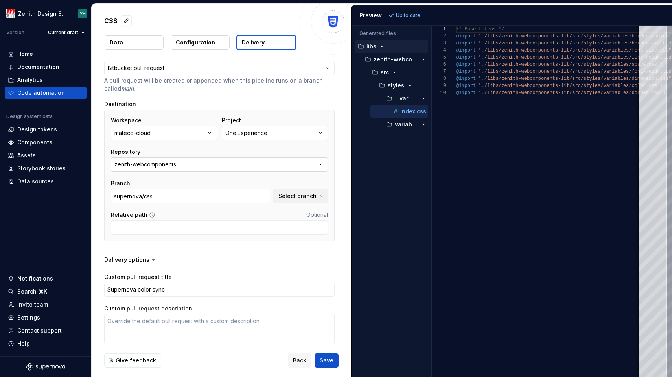
click at [181, 160] on button "zenith-webcomponents" at bounding box center [219, 164] width 217 height 14
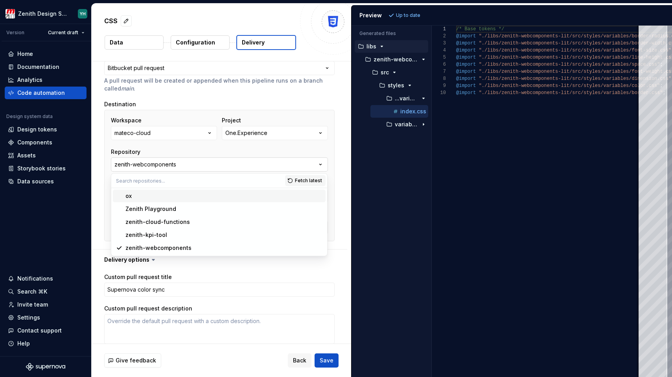
click at [178, 165] on button "zenith-webcomponents" at bounding box center [219, 164] width 217 height 14
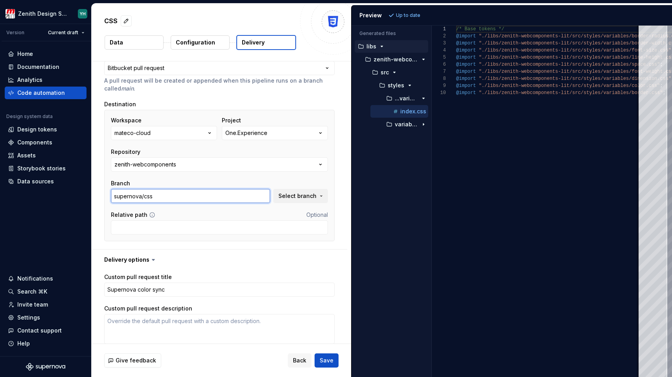
click at [164, 196] on input "supernova/css" at bounding box center [190, 196] width 159 height 14
type textarea "*"
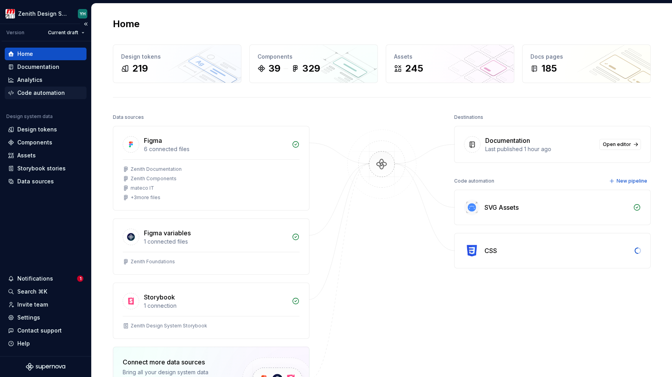
click at [43, 89] on div "Code automation" at bounding box center [41, 93] width 48 height 8
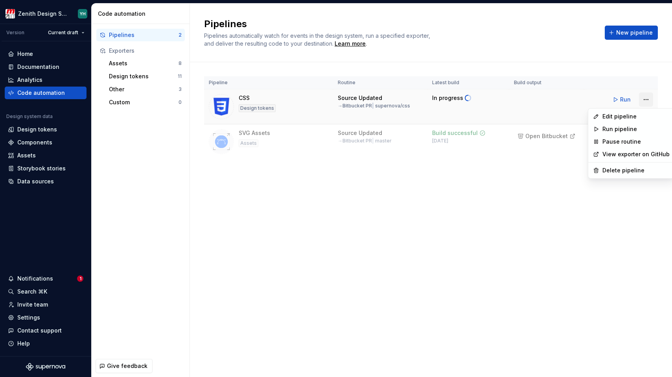
click at [649, 97] on html "Zenith Design System YH Version Current draft Home Documentation Analytics Code…" at bounding box center [336, 188] width 672 height 377
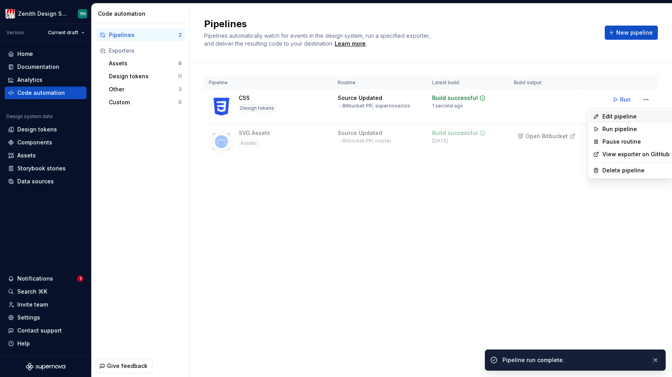
click at [638, 113] on div "Edit pipeline" at bounding box center [635, 116] width 67 height 8
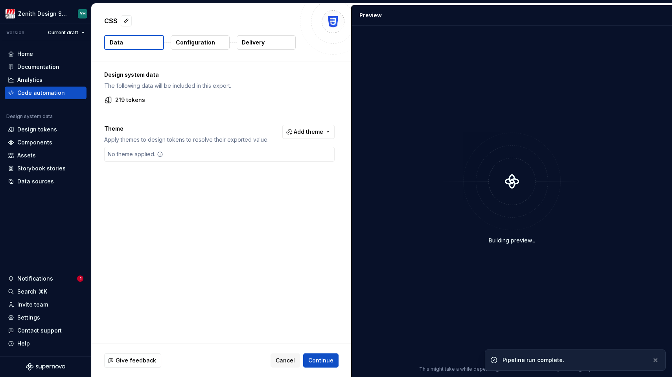
click at [261, 39] on p "Delivery" at bounding box center [253, 43] width 23 height 8
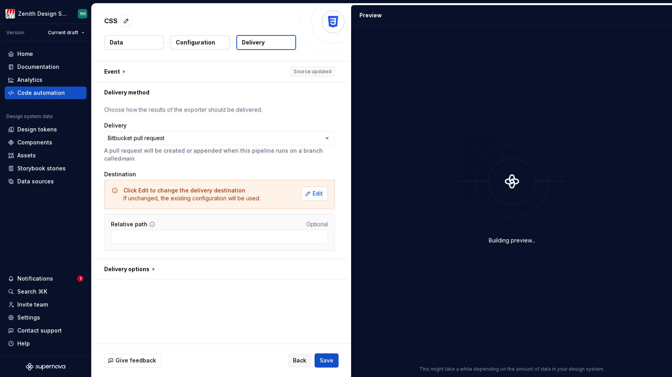
click at [318, 190] on span "Edit" at bounding box center [318, 193] width 10 height 8
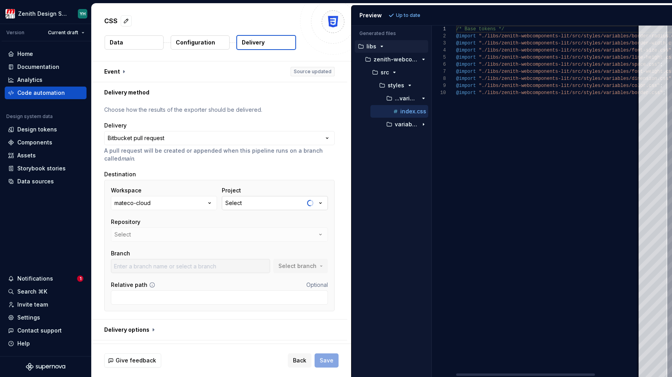
click at [235, 204] on div "Select" at bounding box center [233, 203] width 17 height 8
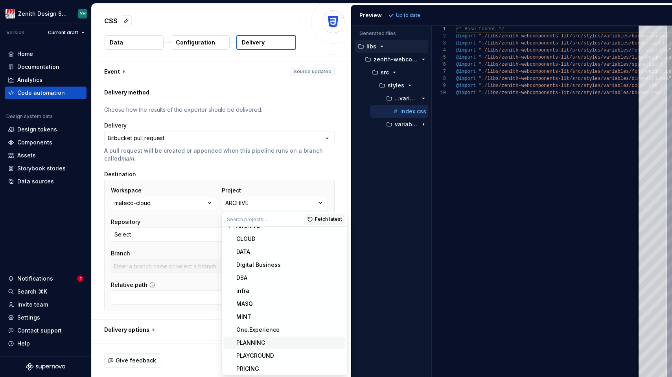
scroll to position [10, 0]
click at [251, 331] on div "One.Experience" at bounding box center [257, 328] width 43 height 8
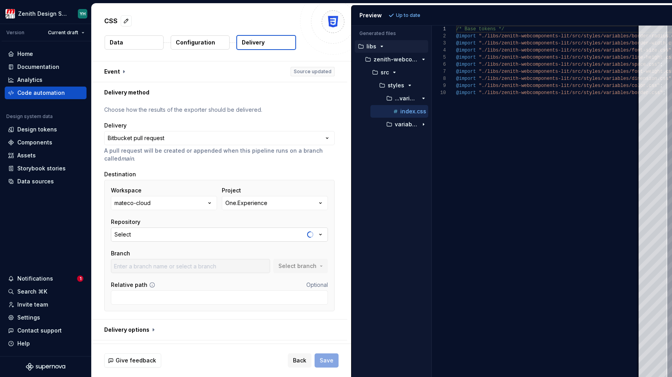
click at [148, 233] on button "Select" at bounding box center [219, 234] width 217 height 14
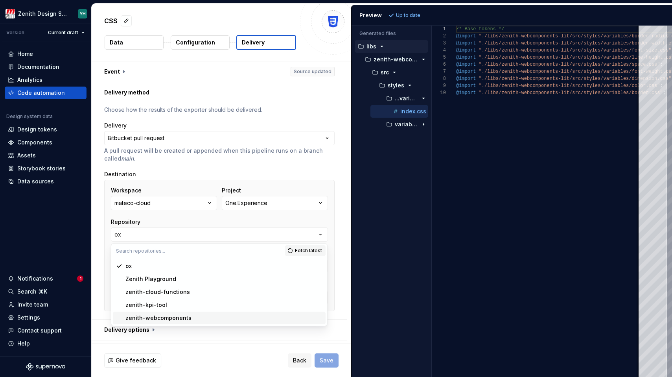
click at [147, 316] on div "zenith-webcomponents" at bounding box center [158, 318] width 66 height 8
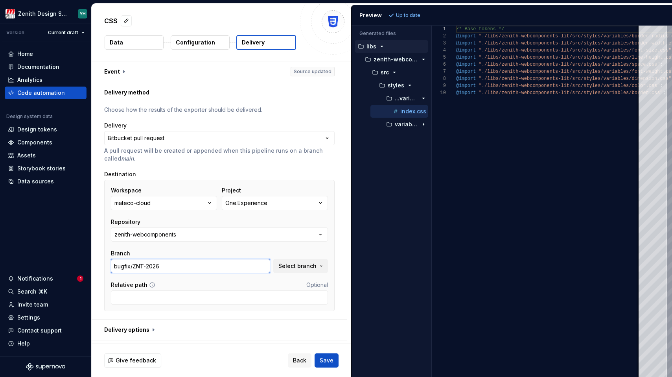
click at [146, 270] on input "bugfix/ZNT-2026" at bounding box center [190, 266] width 159 height 14
click at [286, 266] on span "Select branch" at bounding box center [297, 266] width 38 height 8
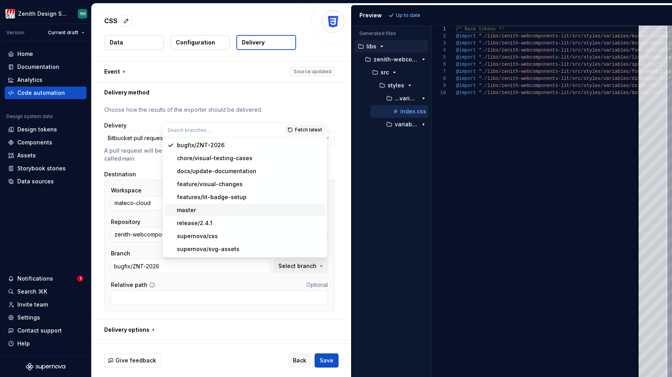
click at [206, 209] on div "master" at bounding box center [249, 210] width 145 height 8
type input "master"
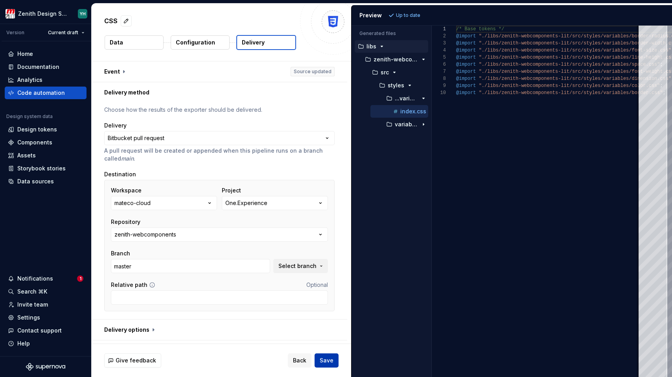
click at [330, 361] on span "Save" at bounding box center [327, 360] width 14 height 8
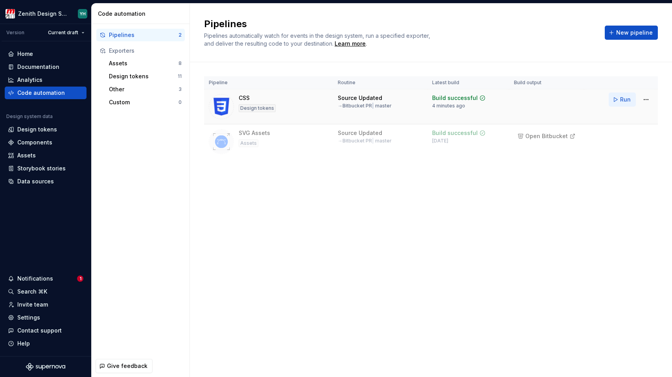
click at [622, 99] on span "Run" at bounding box center [625, 100] width 11 height 8
click at [647, 98] on html "Zenith Design System YH Version Current draft Home Documentation Analytics Code…" at bounding box center [336, 188] width 672 height 377
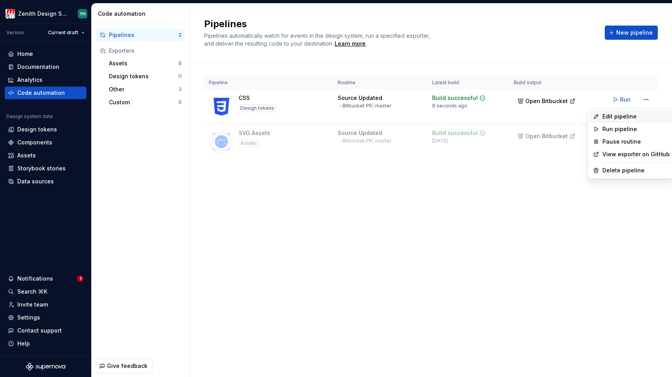
click at [623, 118] on div "Edit pipeline" at bounding box center [635, 116] width 67 height 8
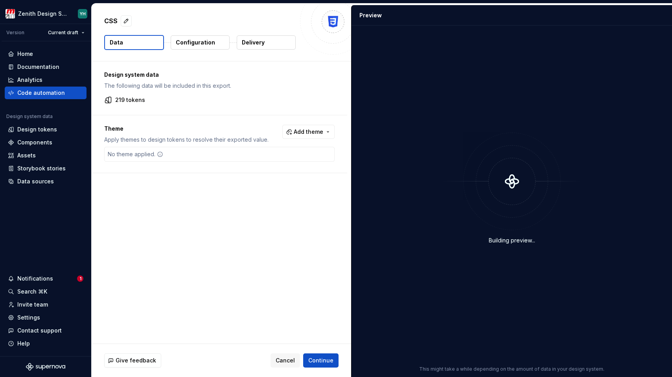
click at [249, 41] on p "Delivery" at bounding box center [253, 43] width 23 height 8
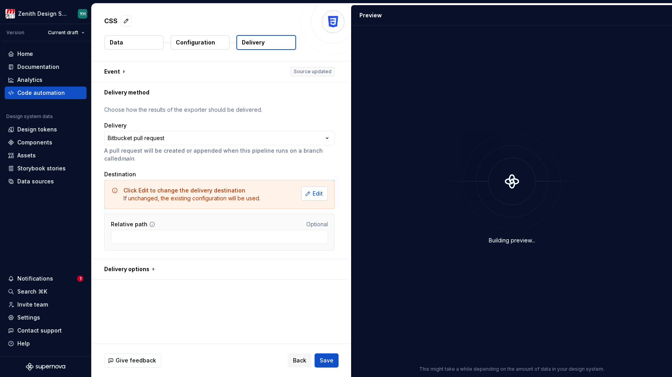
click at [315, 190] on span "Edit" at bounding box center [318, 193] width 10 height 8
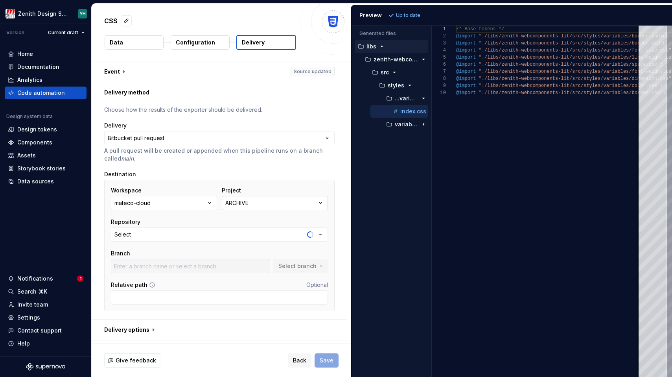
click at [239, 203] on div "ARCHIVE" at bounding box center [236, 203] width 23 height 8
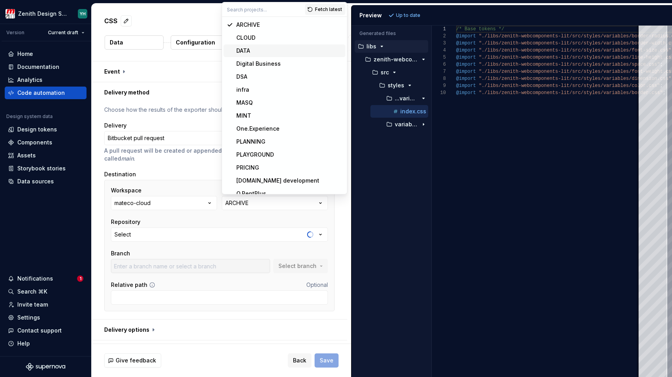
scroll to position [6, 0]
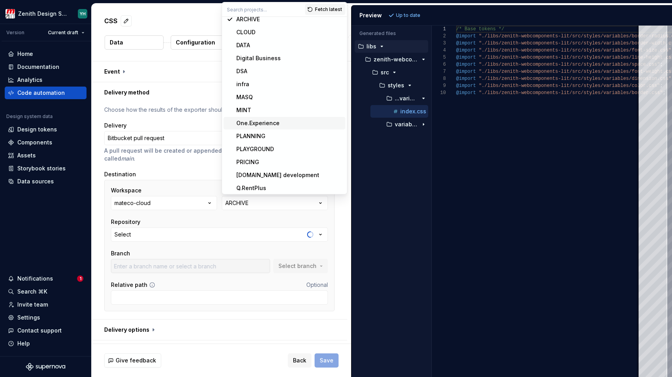
click at [269, 123] on div "One.Experience" at bounding box center [257, 123] width 43 height 8
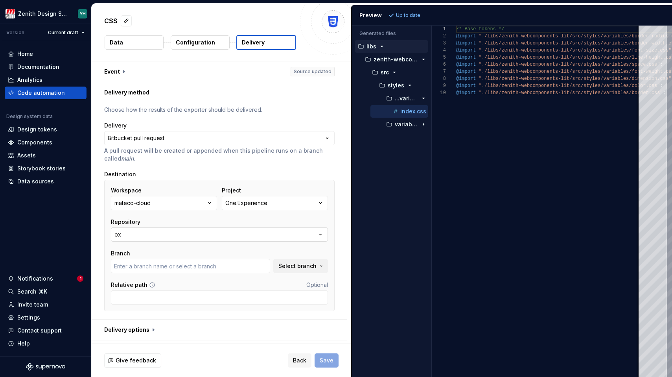
click at [198, 236] on button "ox" at bounding box center [219, 234] width 217 height 14
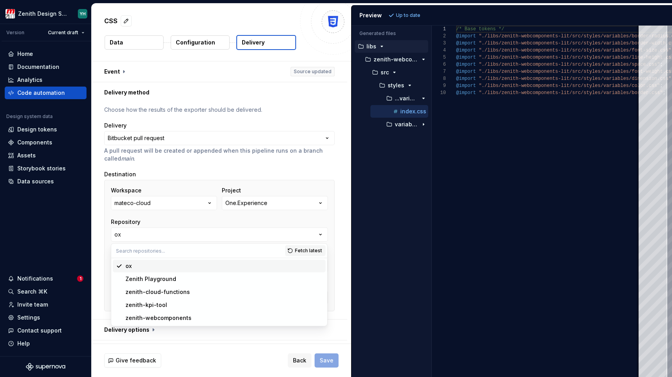
type input "bugfix/EXP-679-textarea-dimension"
click at [151, 316] on div "zenith-webcomponents" at bounding box center [158, 318] width 66 height 8
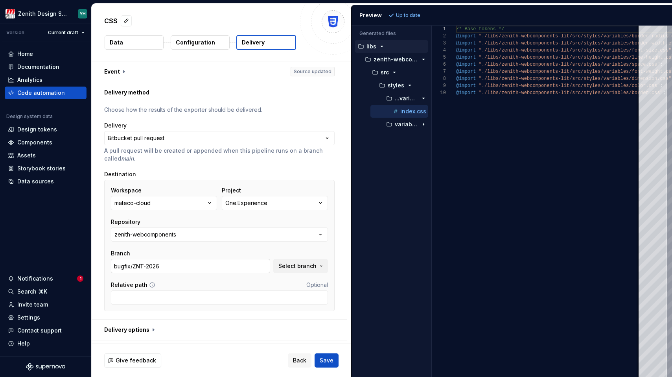
click at [157, 266] on input "bugfix/ZNT-2026" at bounding box center [190, 266] width 159 height 14
click at [293, 268] on span "Select branch" at bounding box center [297, 266] width 38 height 8
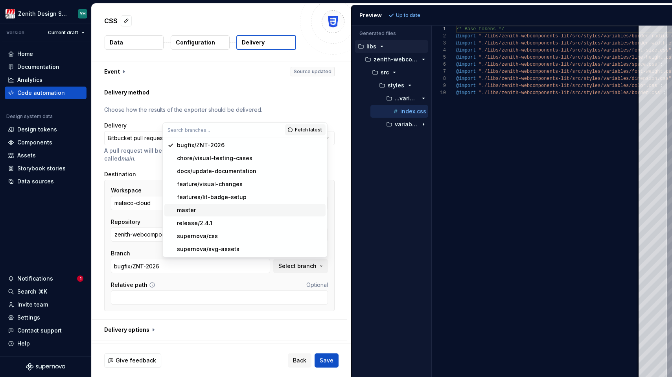
click at [196, 208] on div "master" at bounding box center [249, 210] width 145 height 8
type input "master"
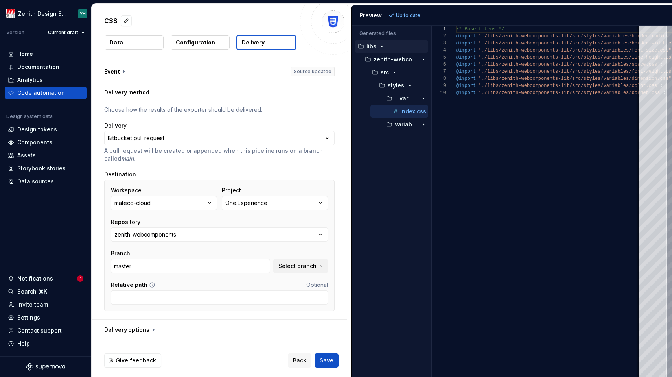
click at [204, 43] on p "Configuration" at bounding box center [195, 43] width 39 height 8
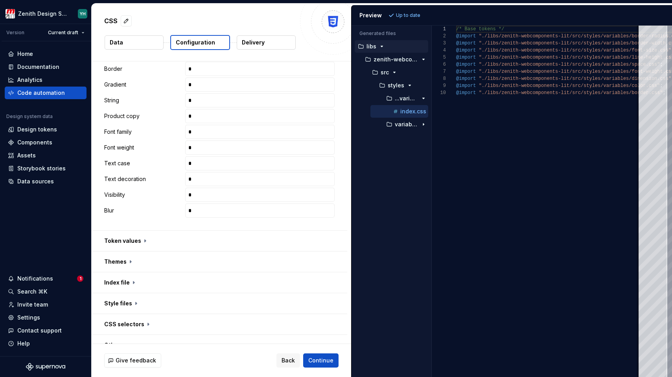
scroll to position [421, 0]
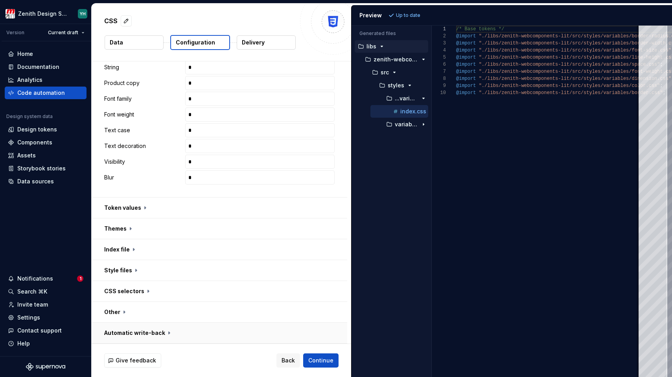
click at [125, 332] on button "button" at bounding box center [220, 332] width 256 height 20
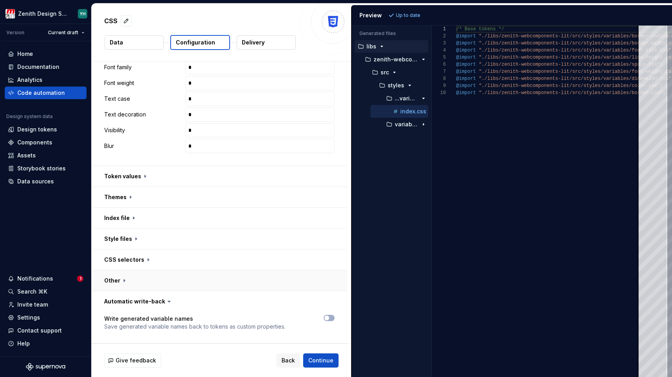
click at [120, 283] on button "button" at bounding box center [220, 280] width 256 height 20
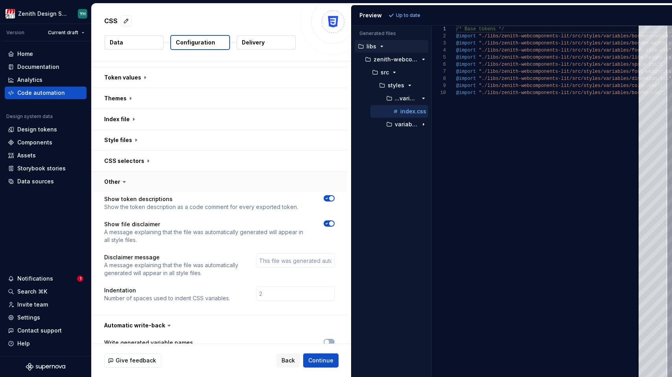
scroll to position [575, 0]
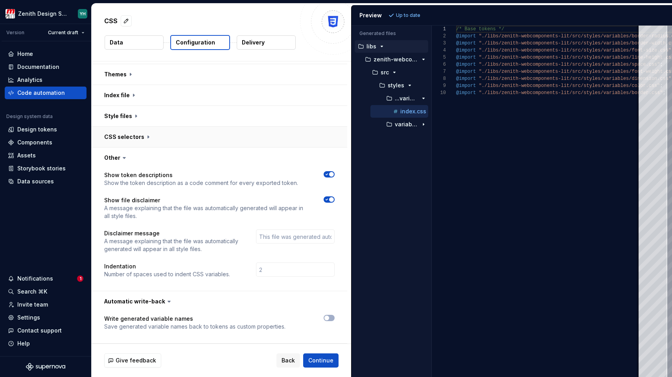
click at [132, 135] on button "button" at bounding box center [220, 137] width 256 height 20
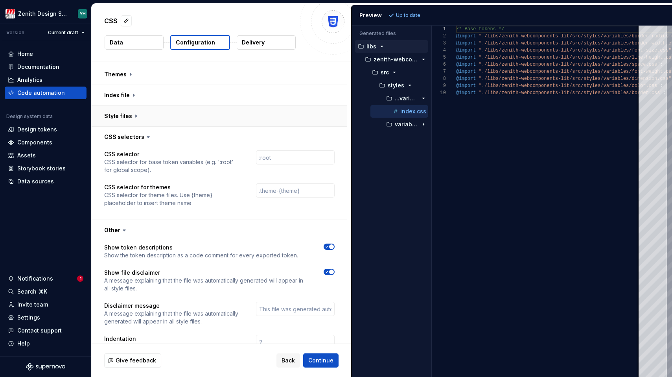
click at [136, 117] on button "button" at bounding box center [220, 116] width 256 height 20
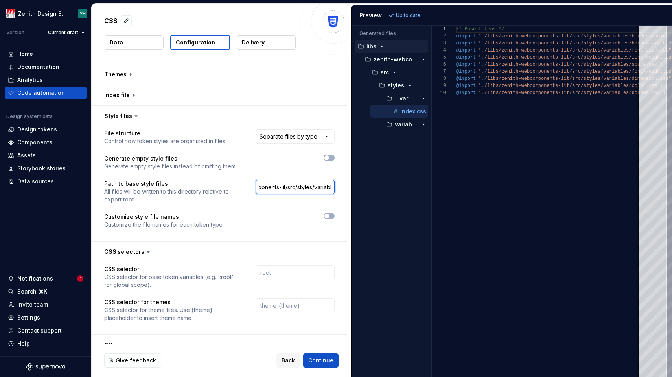
scroll to position [0, 64]
drag, startPoint x: 270, startPoint y: 186, endPoint x: 347, endPoint y: 194, distance: 77.4
click at [347, 194] on div "**********" at bounding box center [221, 202] width 259 height 282
click at [300, 136] on html "**********" at bounding box center [336, 188] width 672 height 377
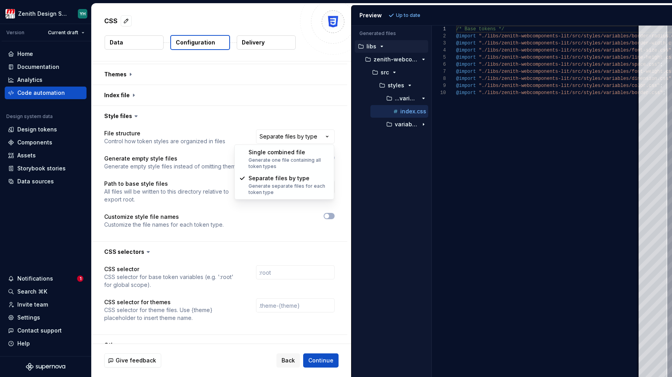
click at [307, 116] on html "**********" at bounding box center [336, 188] width 672 height 377
drag, startPoint x: 273, startPoint y: 188, endPoint x: 350, endPoint y: 186, distance: 77.1
click at [350, 186] on div "**********" at bounding box center [221, 202] width 259 height 282
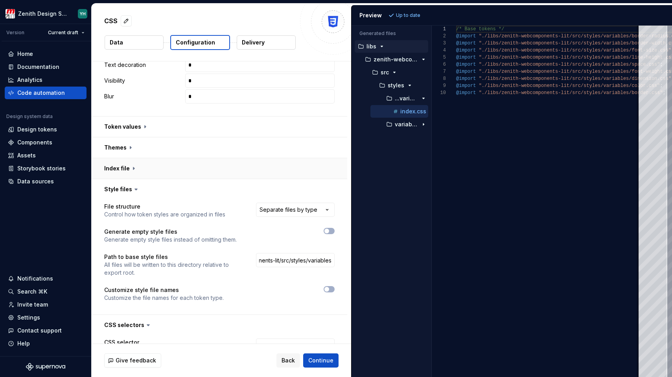
scroll to position [0, 0]
click at [230, 170] on button "button" at bounding box center [220, 168] width 256 height 20
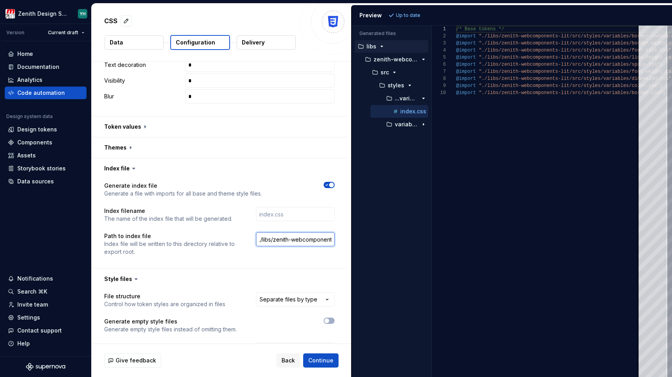
scroll to position [0, 68]
drag, startPoint x: 273, startPoint y: 237, endPoint x: 361, endPoint y: 240, distance: 87.7
click at [361, 240] on div "**********" at bounding box center [382, 190] width 580 height 373
click at [308, 240] on input "./libs/zenith-webcomponents-lit/src/styles/...variables" at bounding box center [295, 239] width 79 height 14
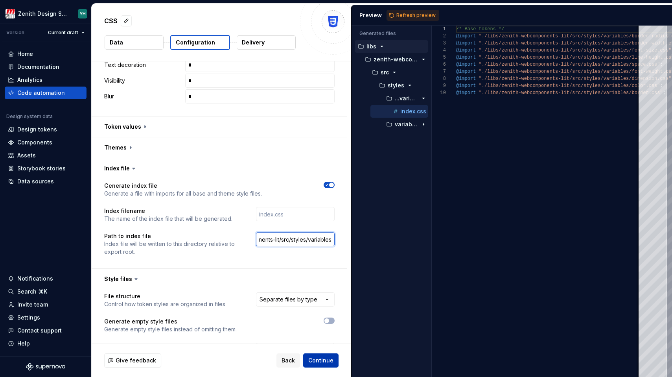
type input "./libs/zenith-webcomponents-lit/src/styles/variables"
click at [329, 363] on span "Continue" at bounding box center [320, 360] width 25 height 8
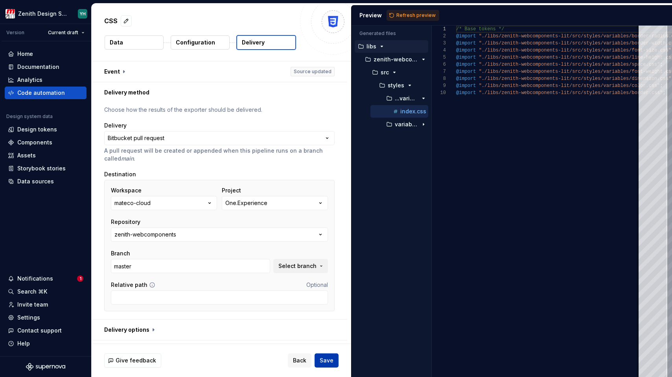
click at [326, 364] on span "Save" at bounding box center [327, 360] width 14 height 8
